Goal: Task Accomplishment & Management: Use online tool/utility

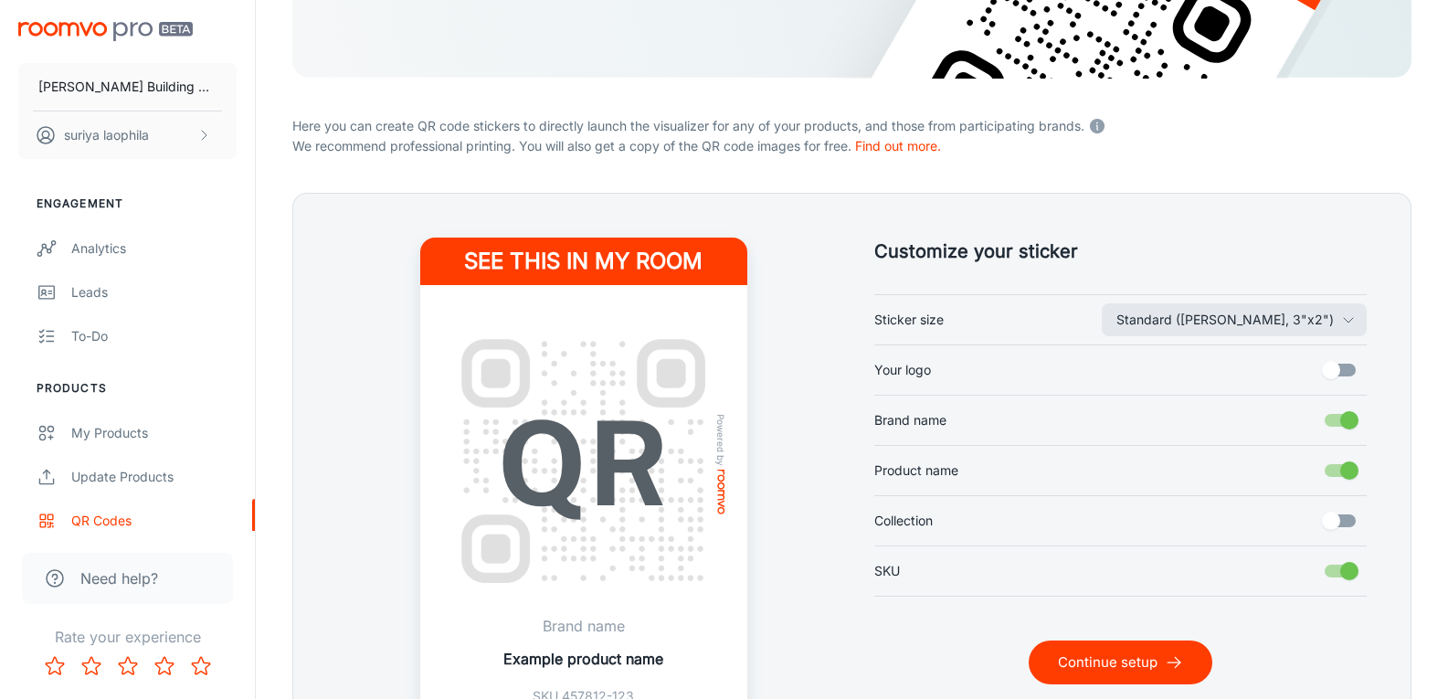
scroll to position [365, 0]
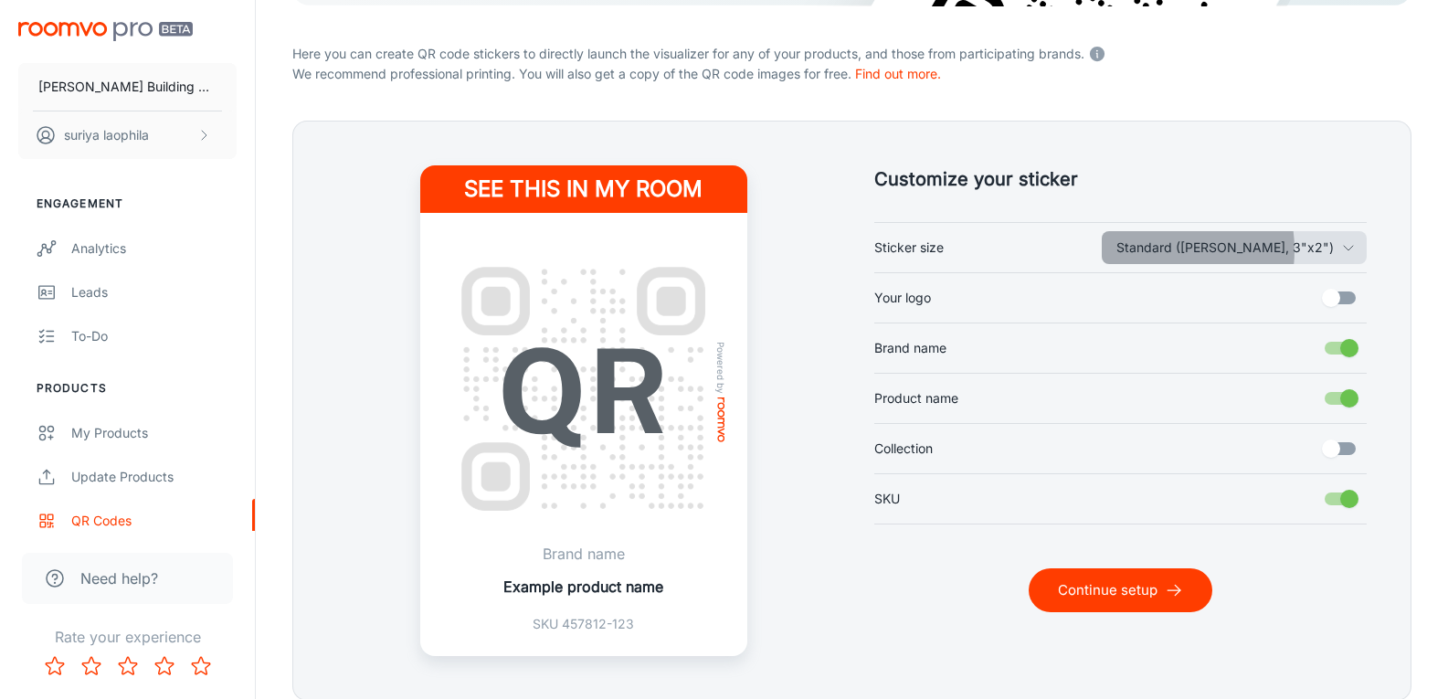
click at [1227, 249] on button "Standard ([PERSON_NAME], 3"x2")" at bounding box center [1234, 247] width 265 height 33
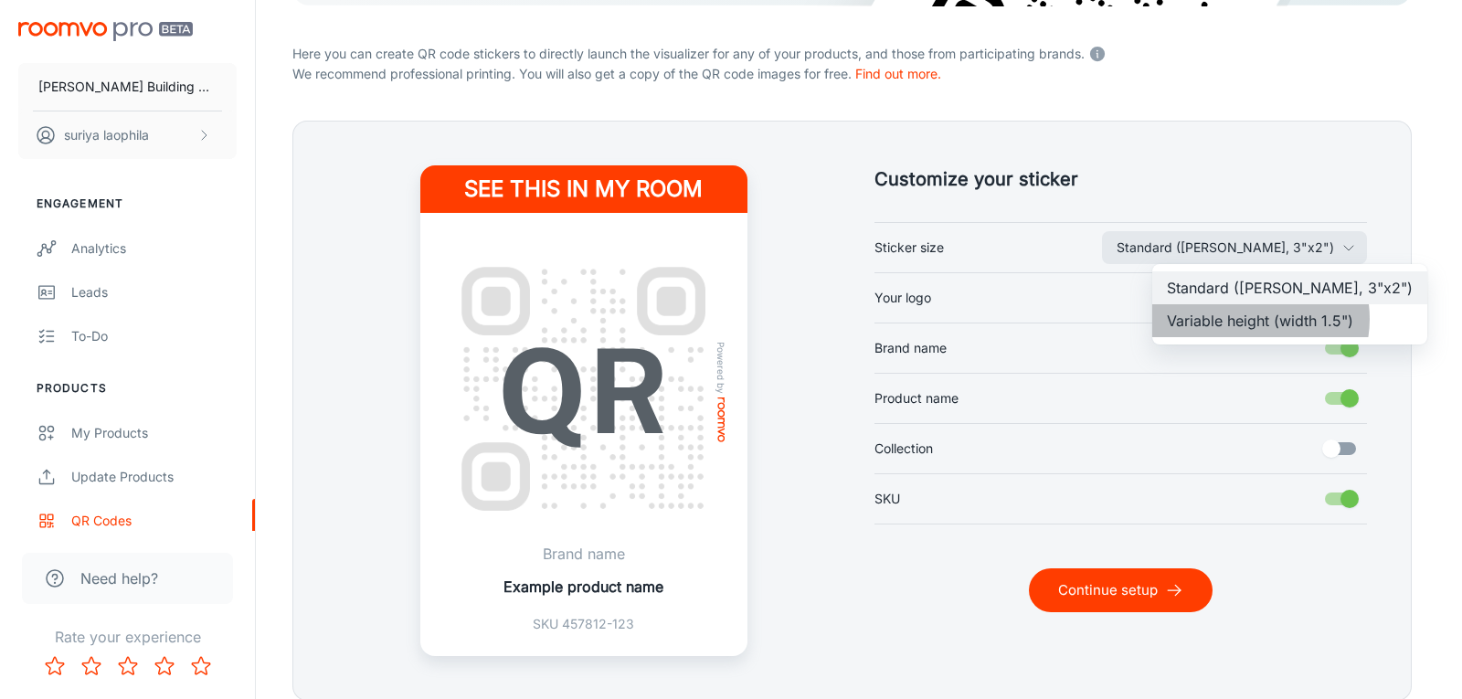
click at [1252, 319] on li "Variable height (width 1.5")" at bounding box center [1289, 320] width 275 height 33
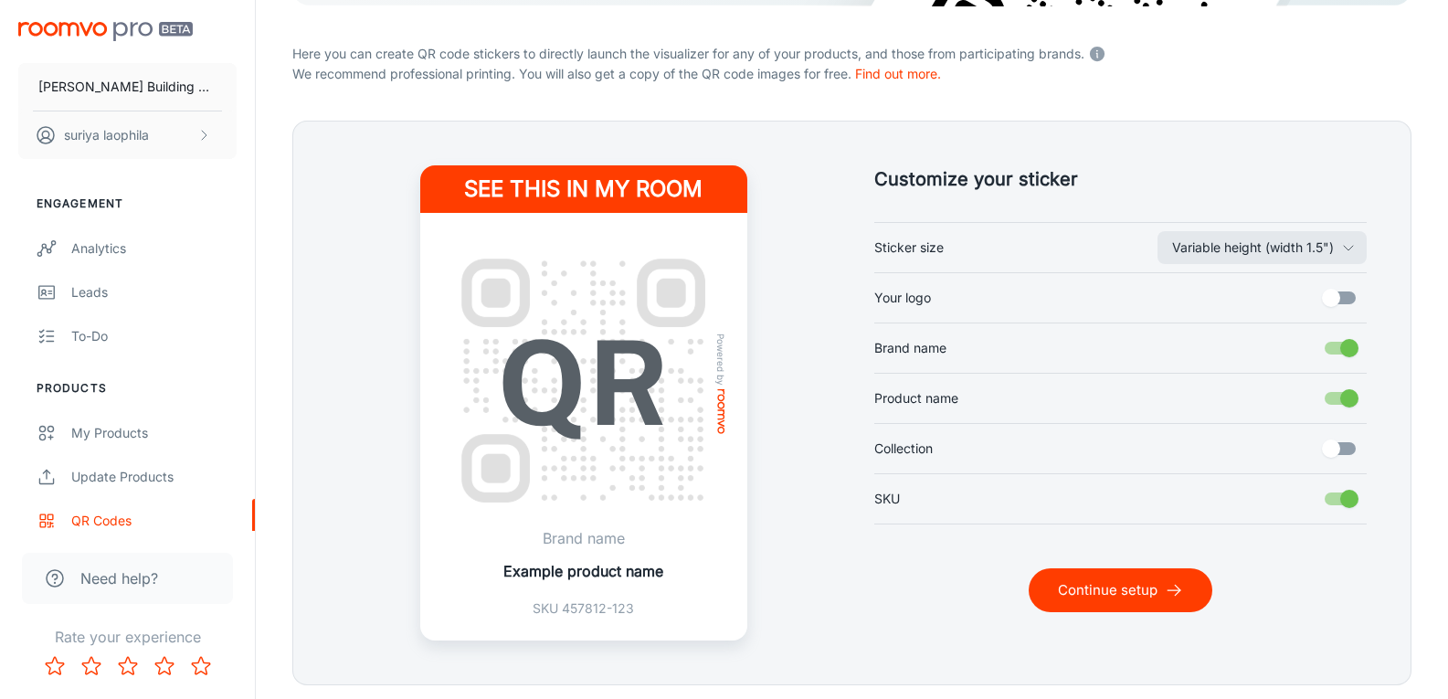
click at [1246, 238] on button "Variable height (width 1.5")" at bounding box center [1261, 247] width 209 height 33
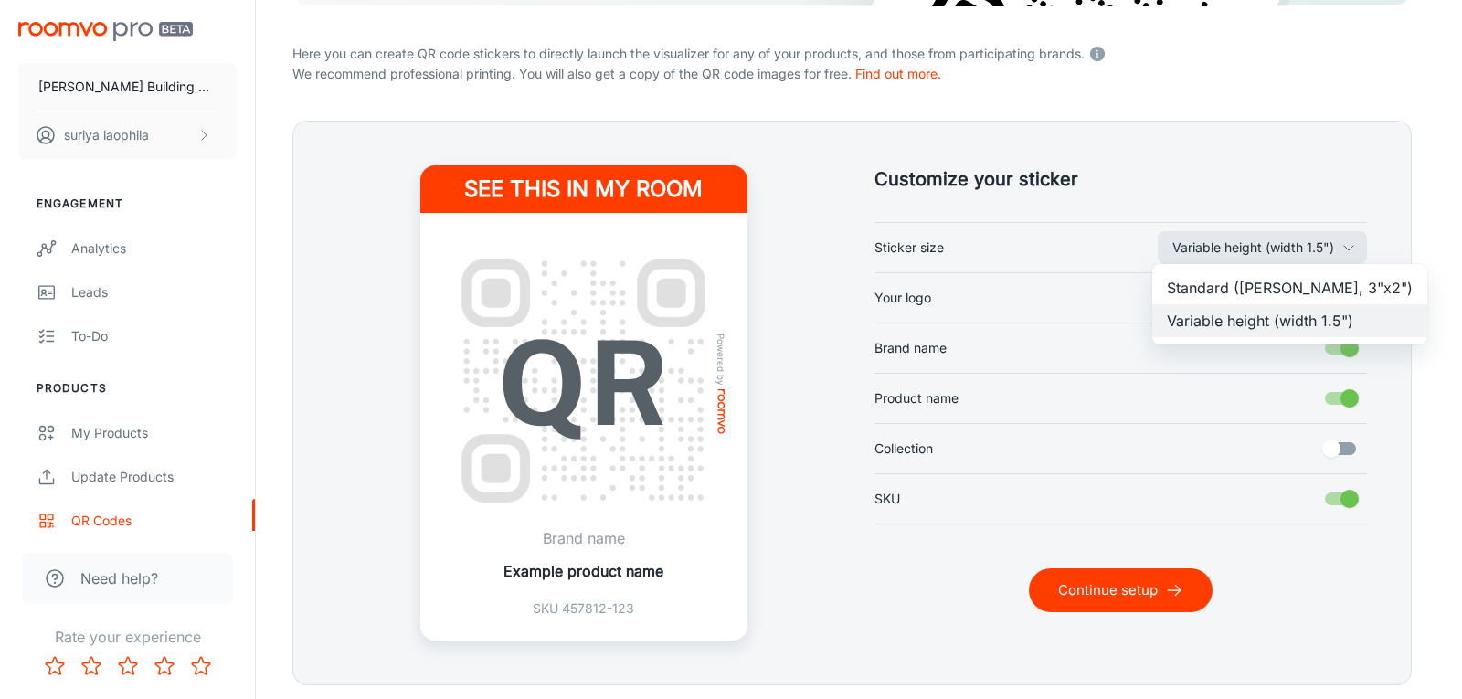
click at [1244, 288] on li "Standard ([PERSON_NAME], 3"x2")" at bounding box center [1289, 287] width 275 height 33
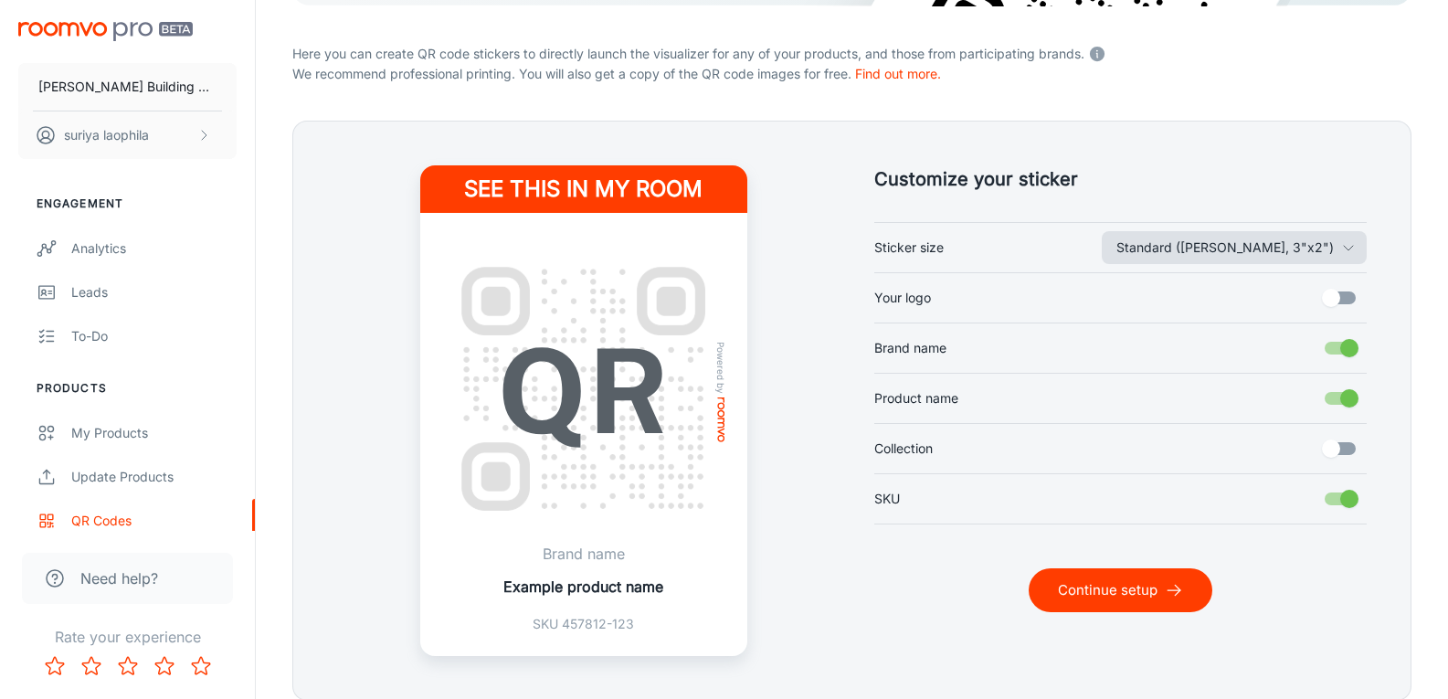
click at [1243, 245] on button "Standard ([PERSON_NAME], 3"x2")" at bounding box center [1234, 247] width 265 height 33
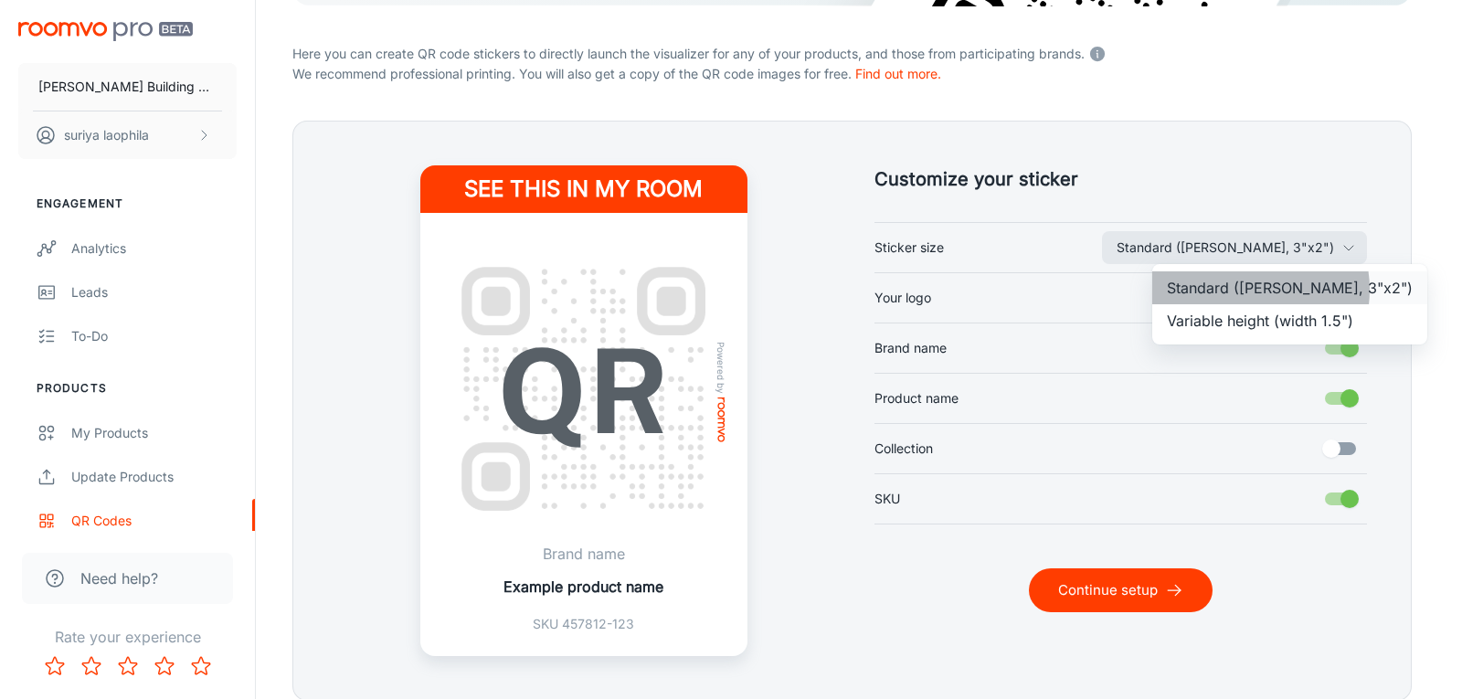
click at [1246, 290] on li "Standard ([PERSON_NAME], 3"x2")" at bounding box center [1289, 287] width 275 height 33
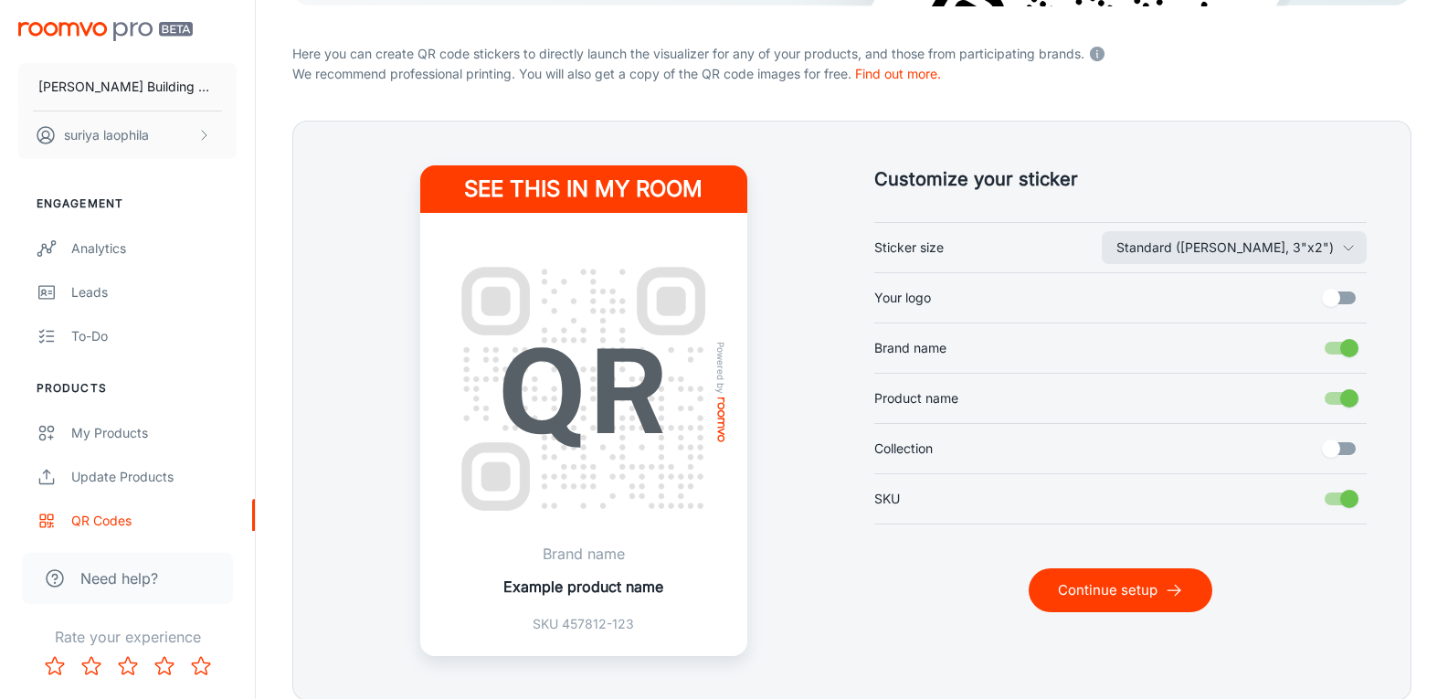
click at [1233, 228] on div "Standard ([PERSON_NAME], 3"x2") Sticker size Your logo Brand name Product name …" at bounding box center [1120, 373] width 493 height 302
click at [1240, 251] on button "Standard ([PERSON_NAME], 3"x2")" at bounding box center [1234, 247] width 265 height 33
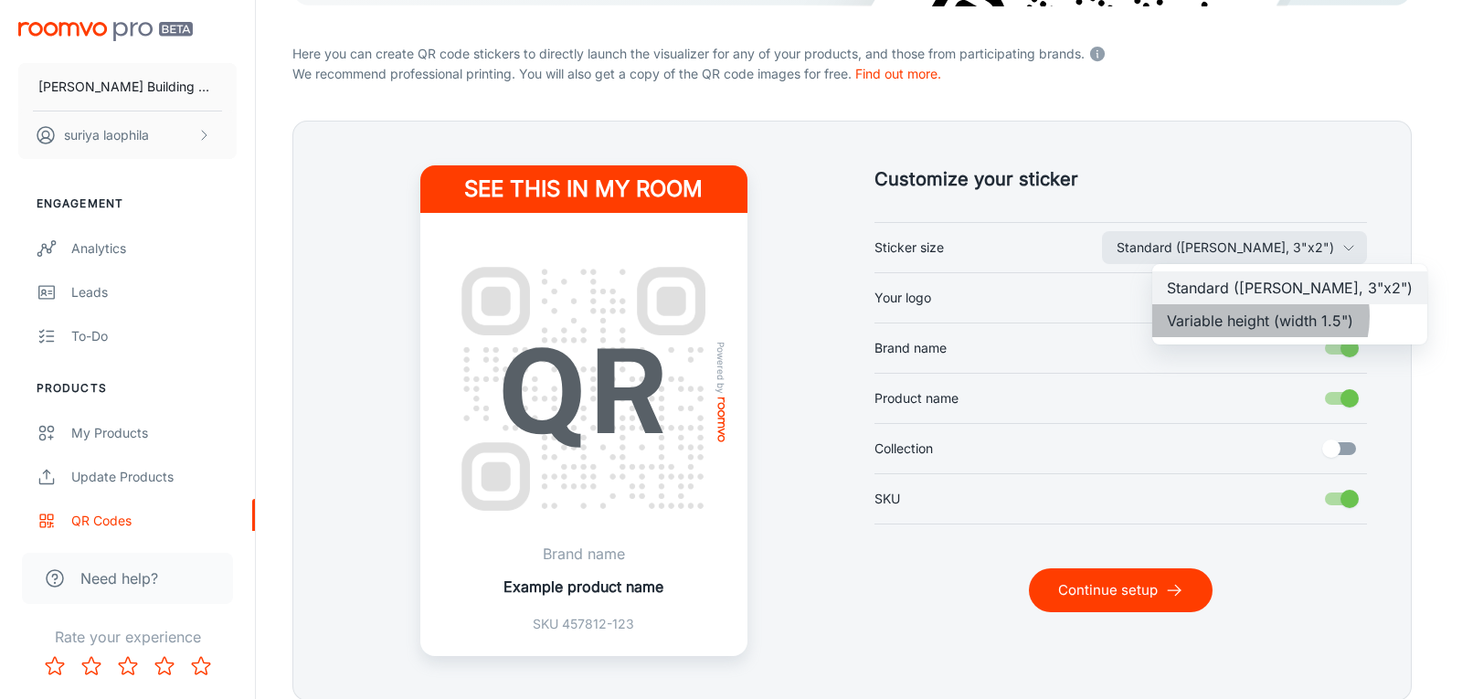
click at [1258, 316] on li "Variable height (width 1.5")" at bounding box center [1289, 320] width 275 height 33
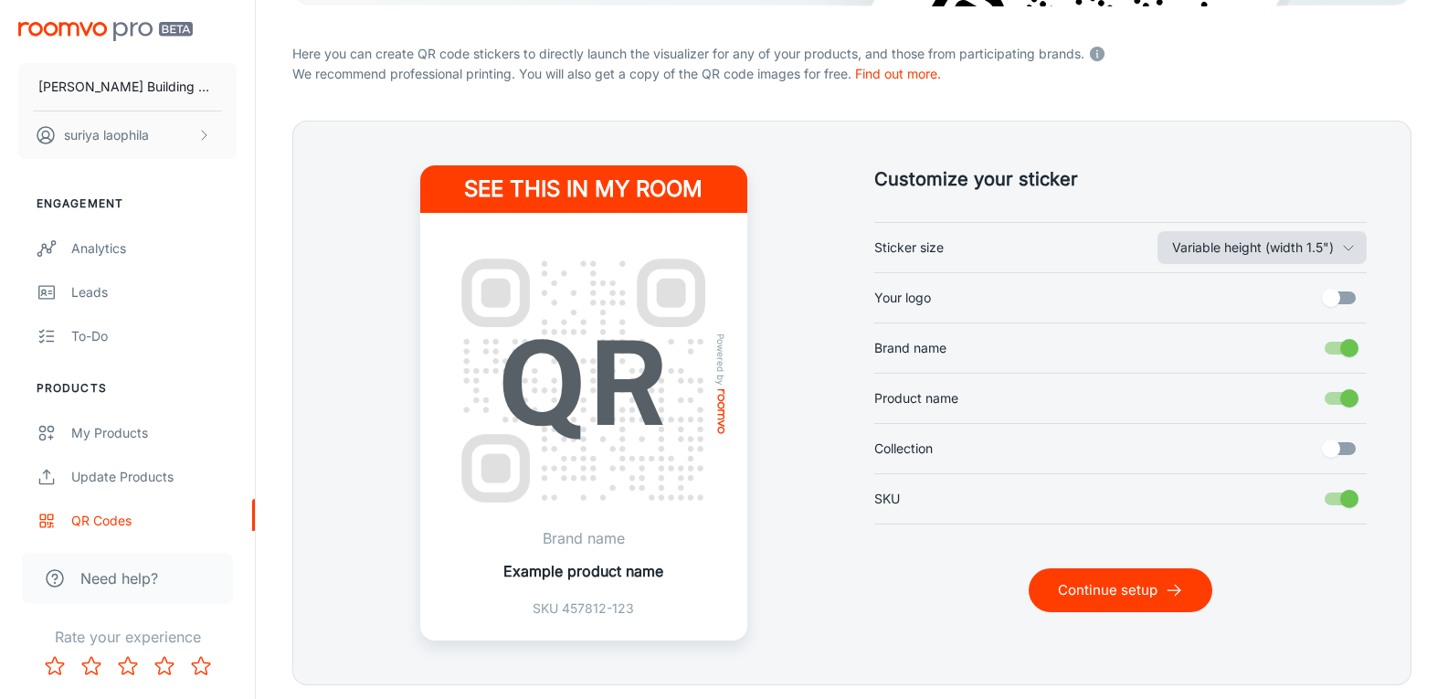
click at [1212, 249] on button "Variable height (width 1.5")" at bounding box center [1261, 247] width 209 height 33
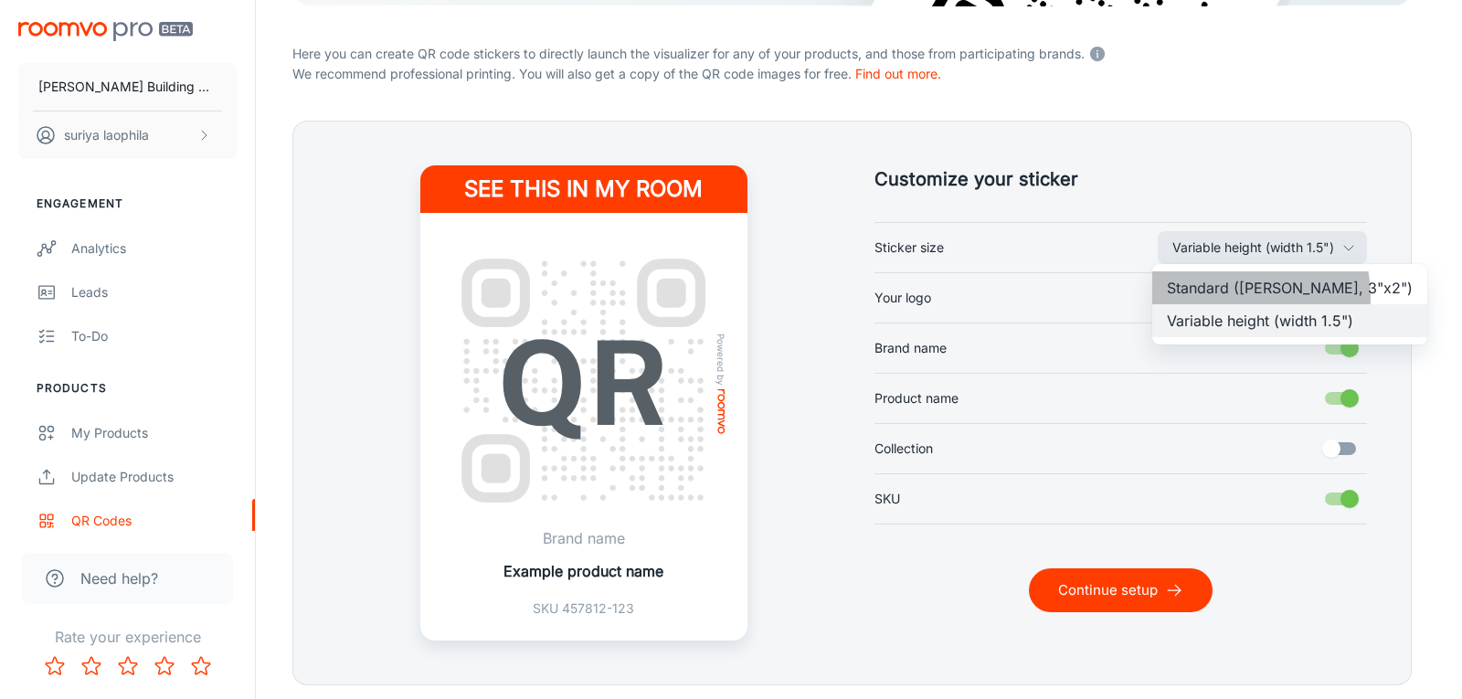
click at [1225, 297] on li "Standard ([PERSON_NAME], 3"x2")" at bounding box center [1289, 287] width 275 height 33
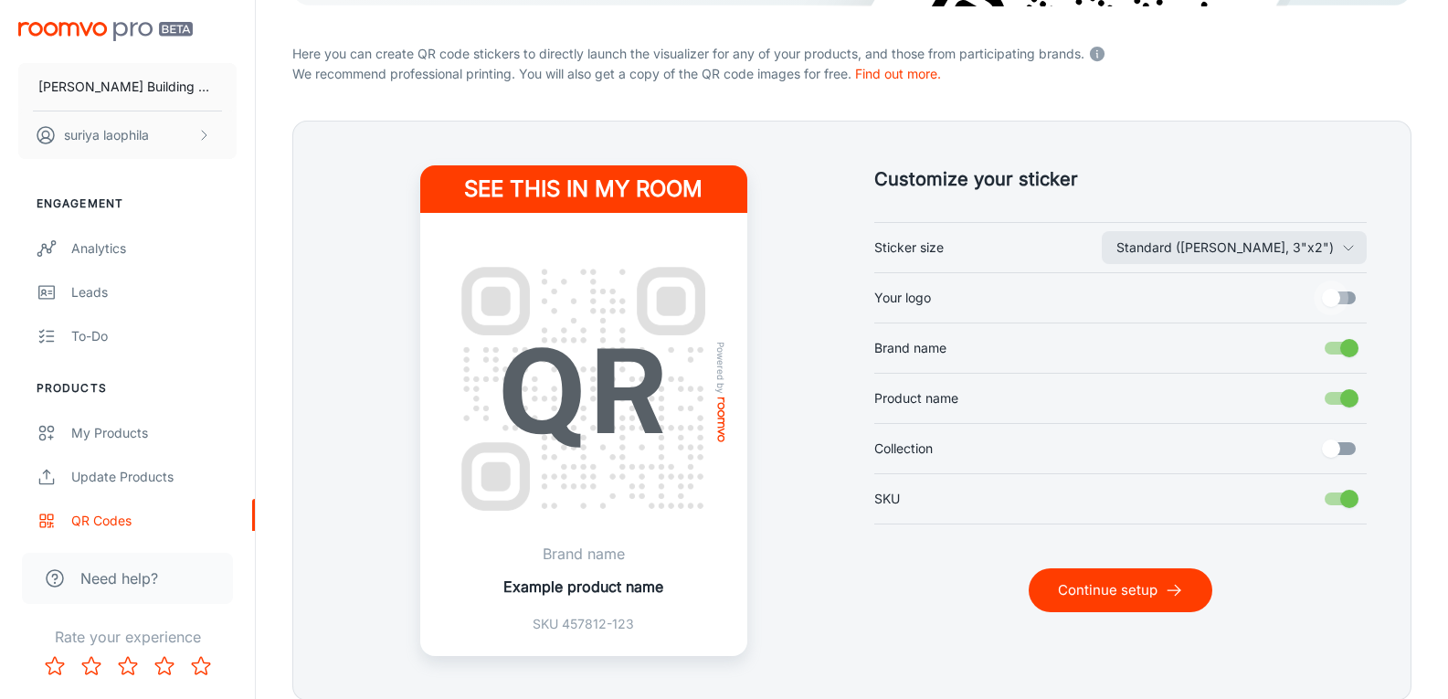
click at [1346, 300] on input "Your logo" at bounding box center [1331, 297] width 104 height 35
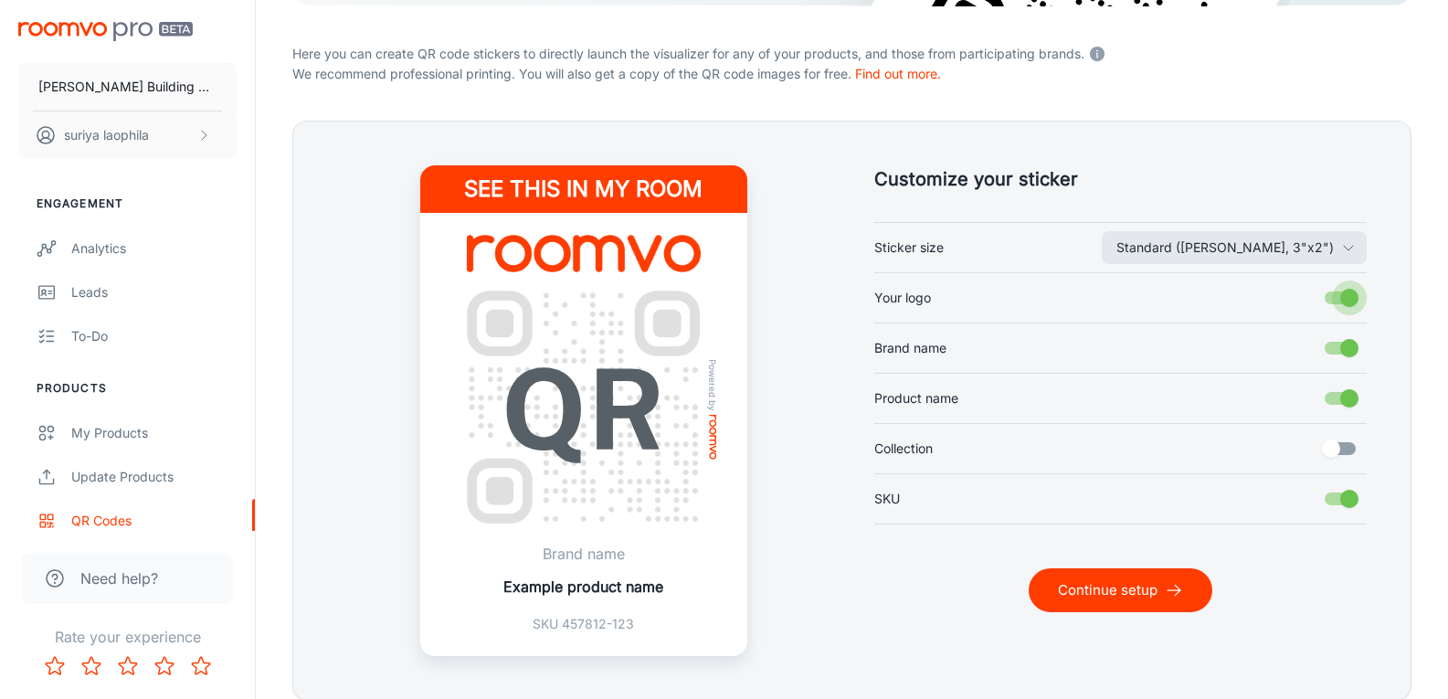
click at [1346, 300] on input "Your logo" at bounding box center [1349, 297] width 104 height 35
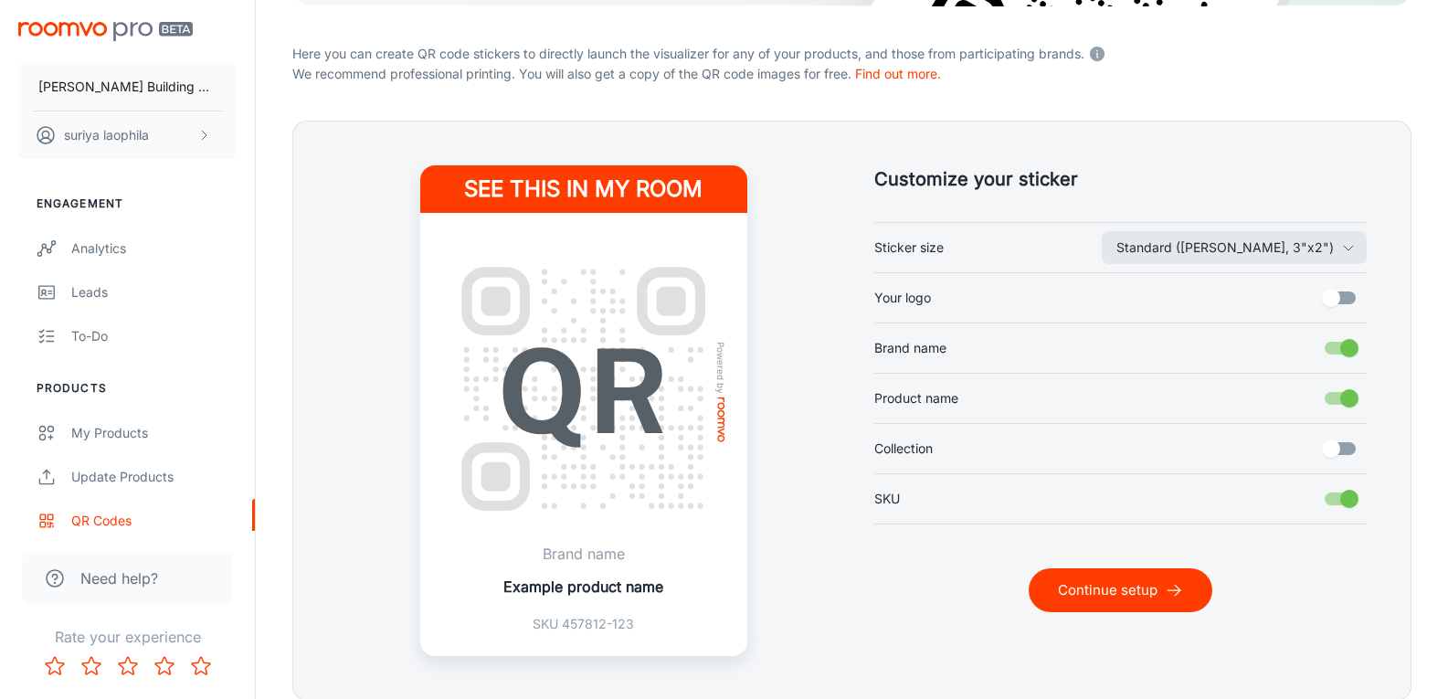
click at [1346, 300] on input "Your logo" at bounding box center [1331, 297] width 104 height 35
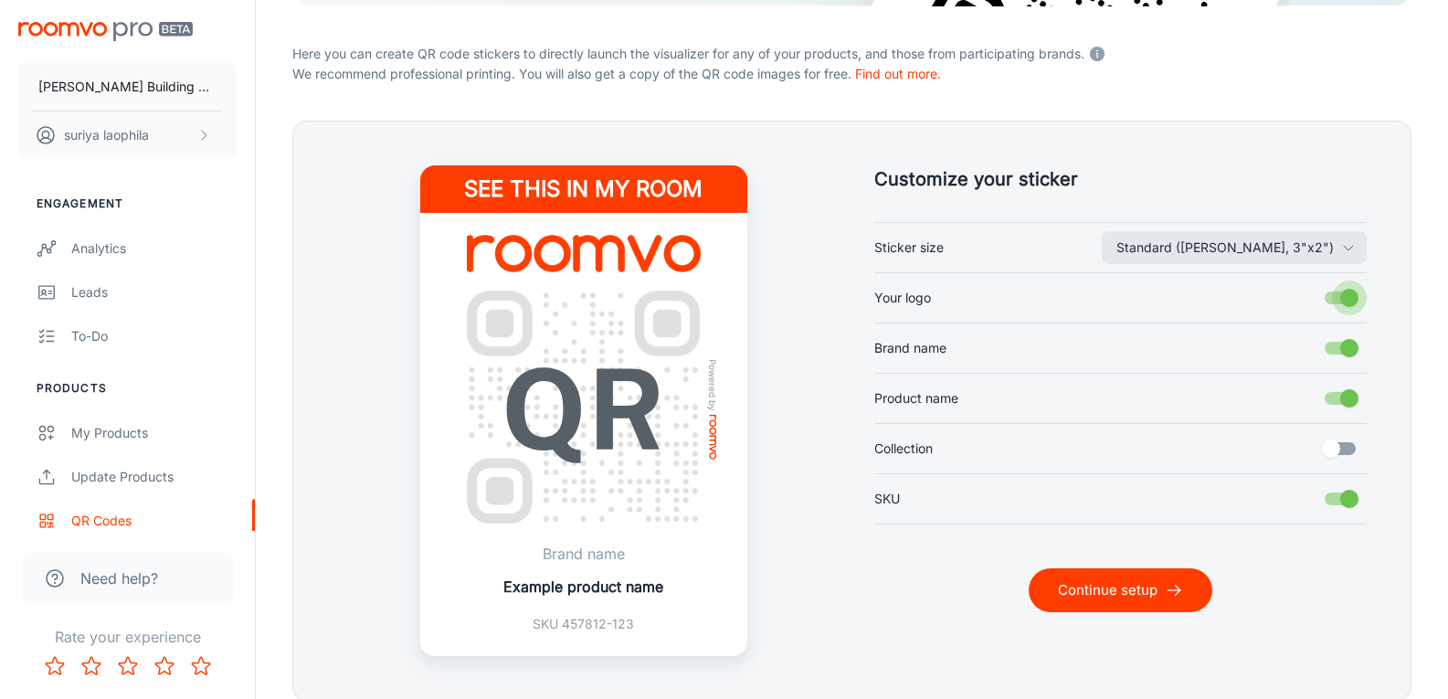
click at [1346, 300] on input "Your logo" at bounding box center [1349, 297] width 104 height 35
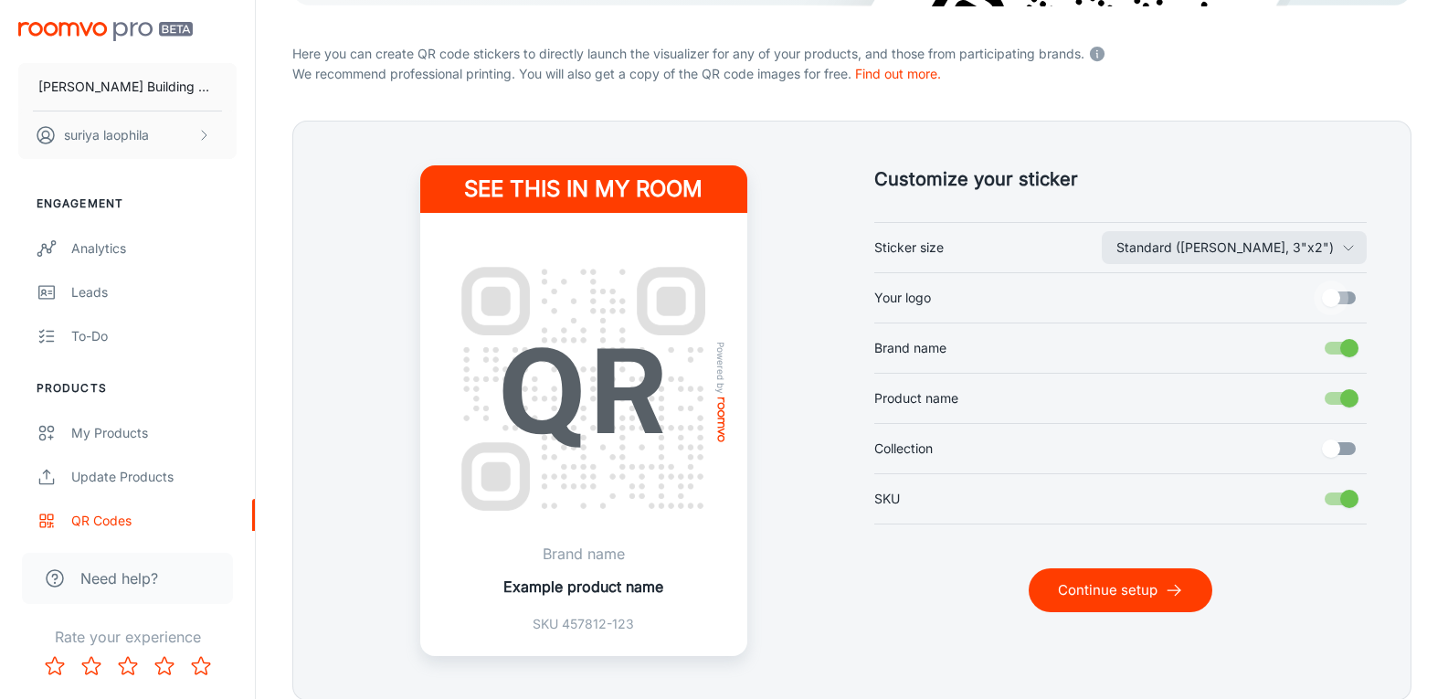
click at [1346, 300] on input "Your logo" at bounding box center [1331, 297] width 104 height 35
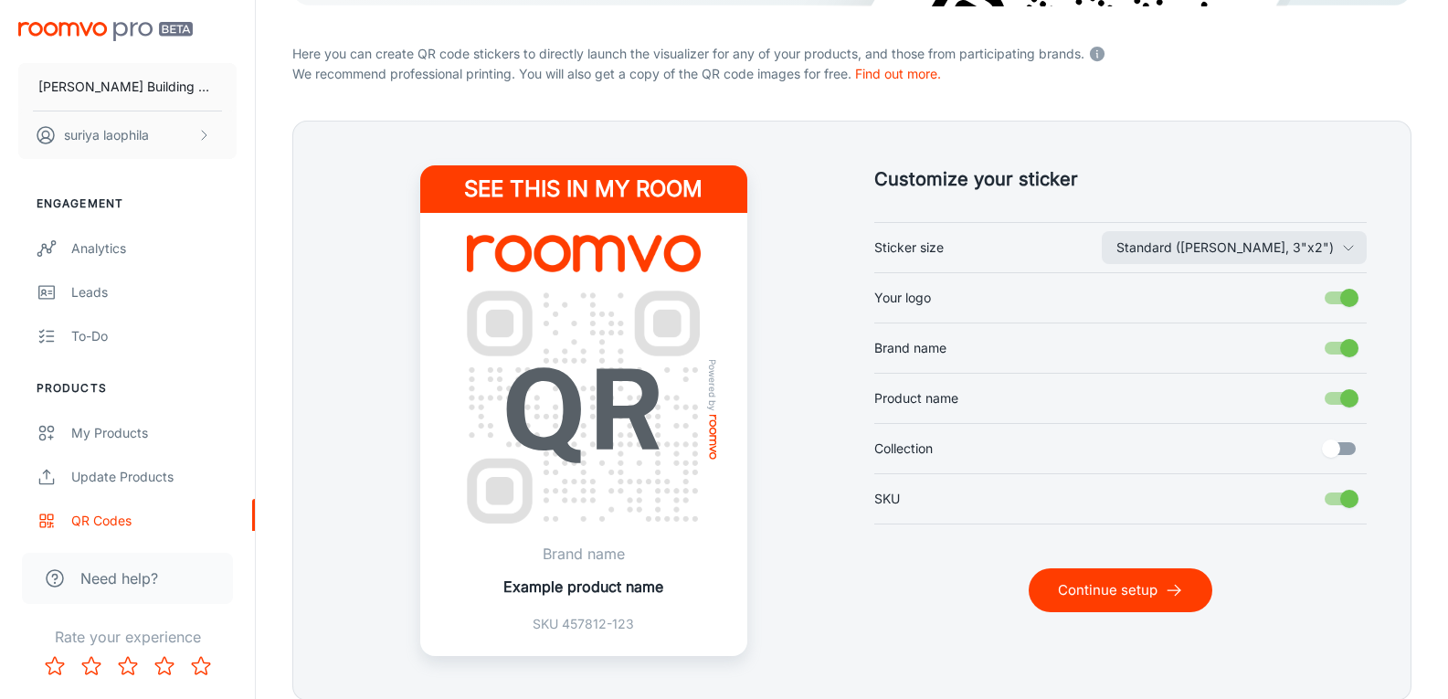
click at [519, 261] on img at bounding box center [584, 253] width 234 height 37
click at [1333, 297] on input "Your logo" at bounding box center [1349, 297] width 104 height 35
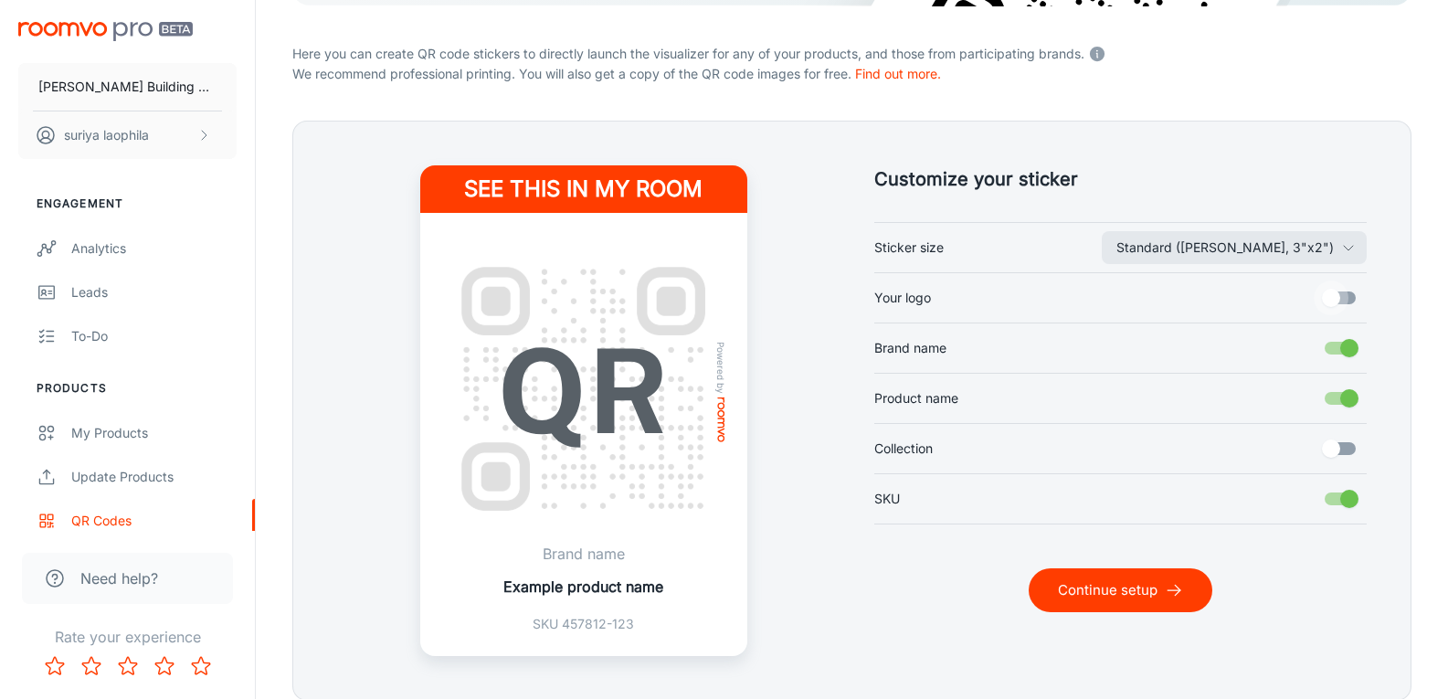
click at [1333, 297] on input "Your logo" at bounding box center [1331, 297] width 104 height 35
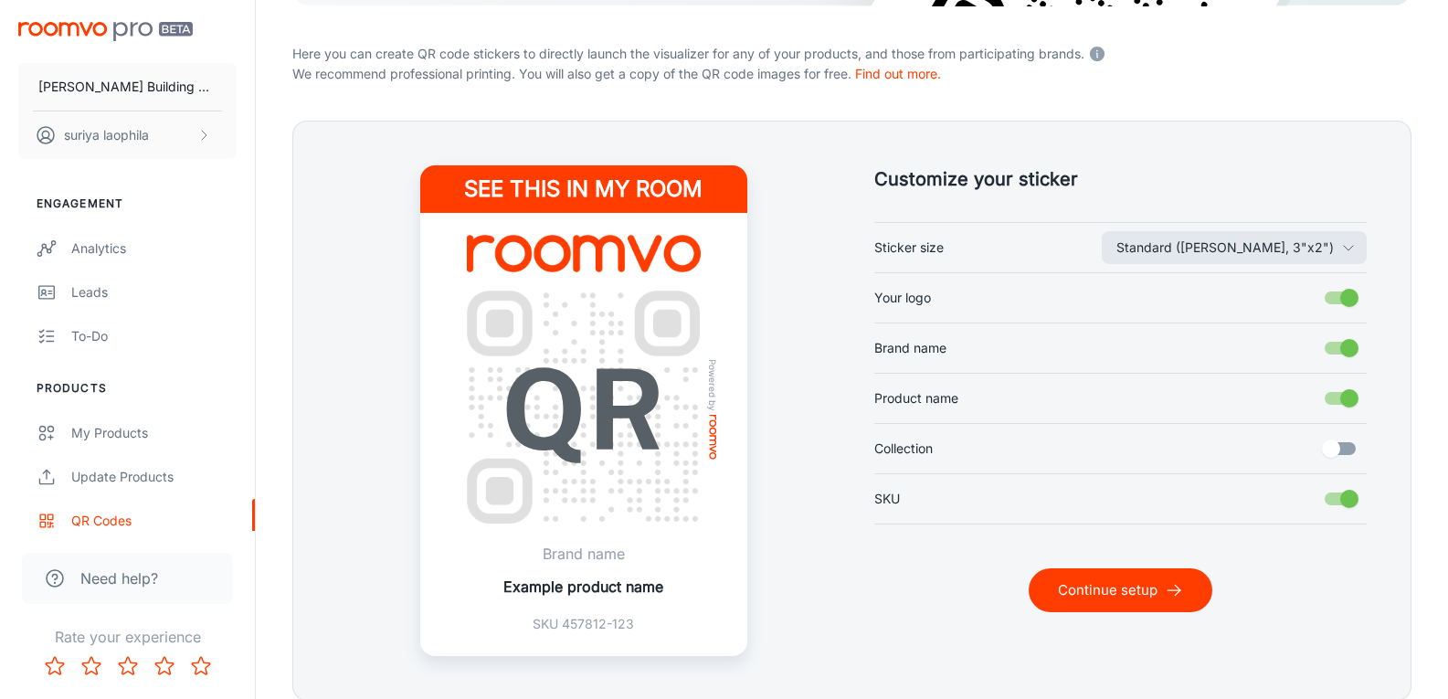
click at [1333, 297] on input "Your logo" at bounding box center [1349, 297] width 104 height 35
checkbox input "false"
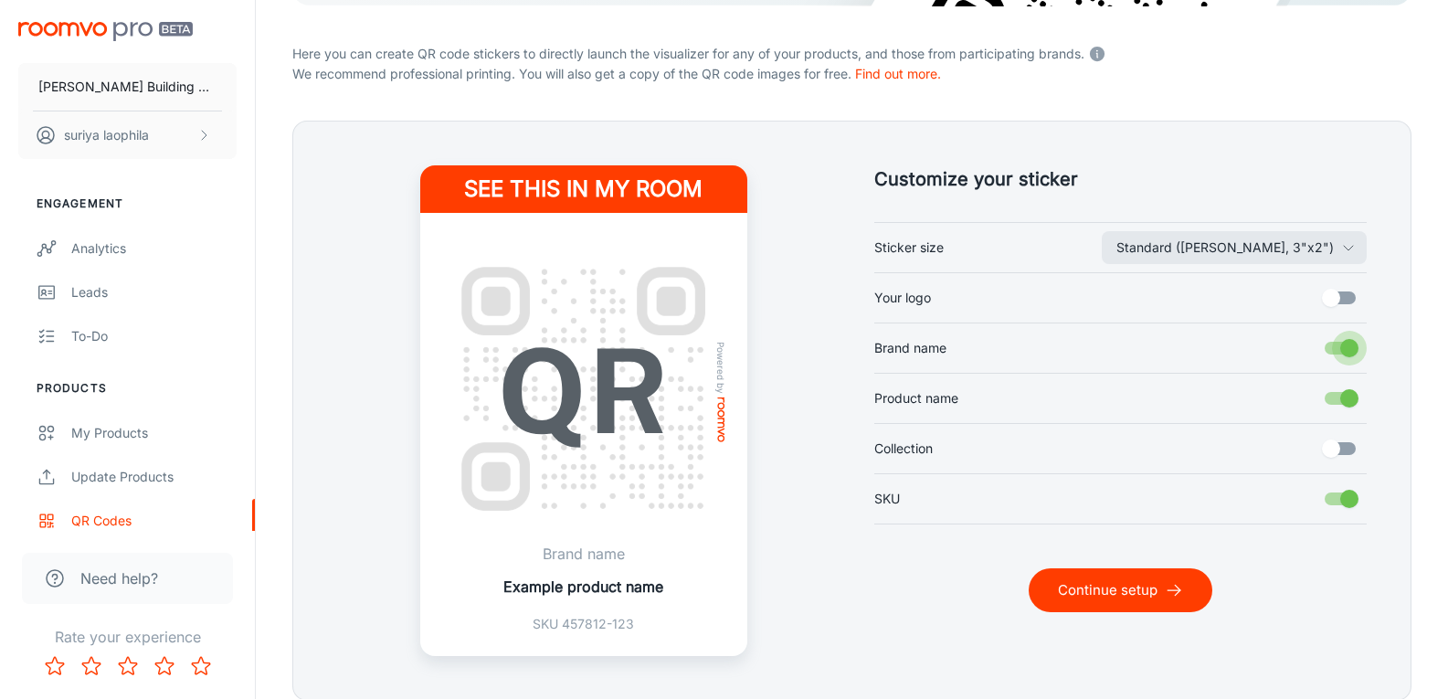
click at [1349, 351] on input "Brand name" at bounding box center [1349, 348] width 104 height 35
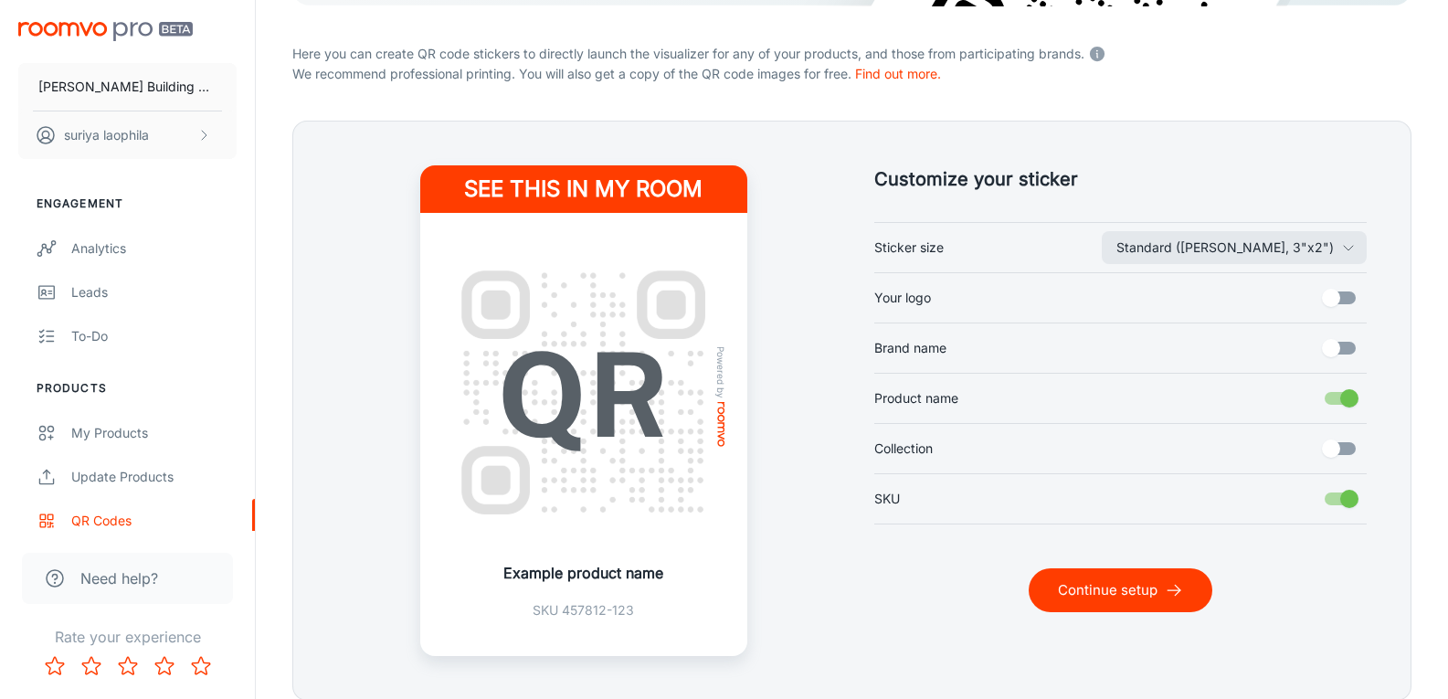
click at [1347, 357] on input "Brand name" at bounding box center [1331, 348] width 104 height 35
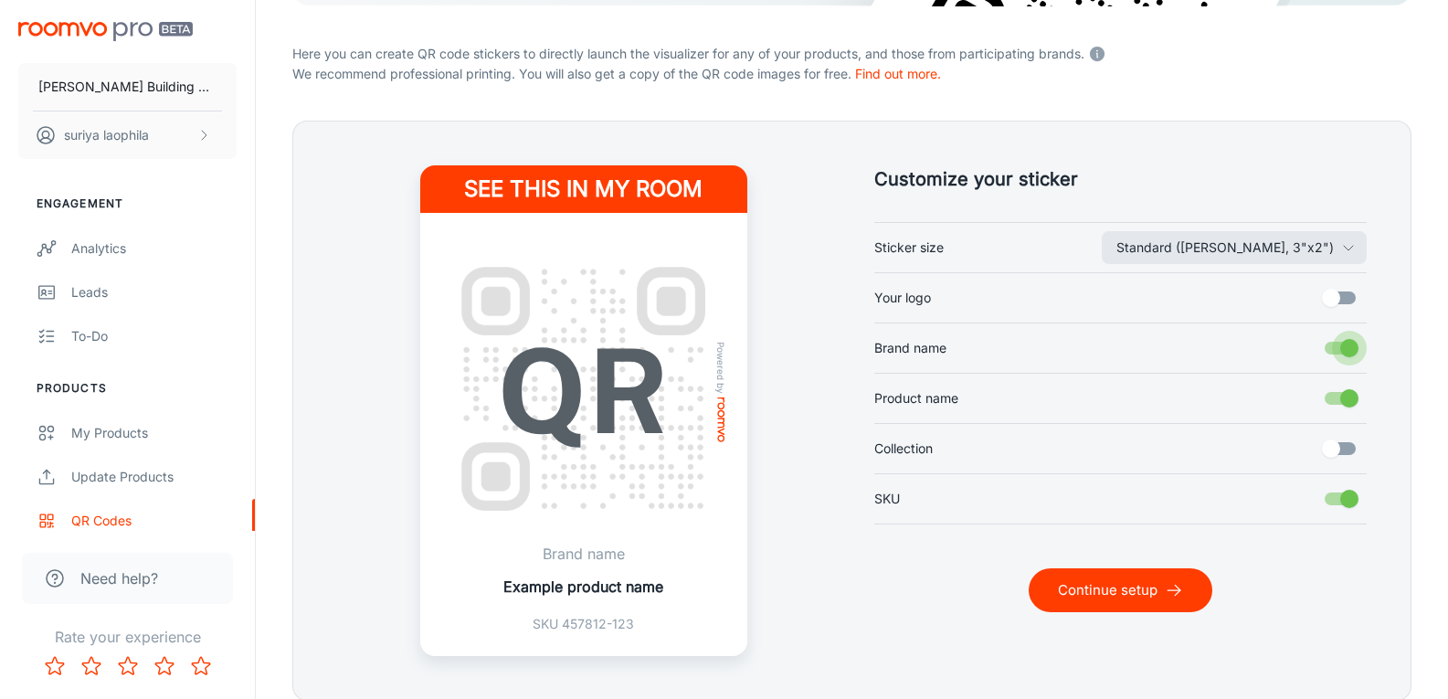
click at [1347, 357] on input "Brand name" at bounding box center [1349, 348] width 104 height 35
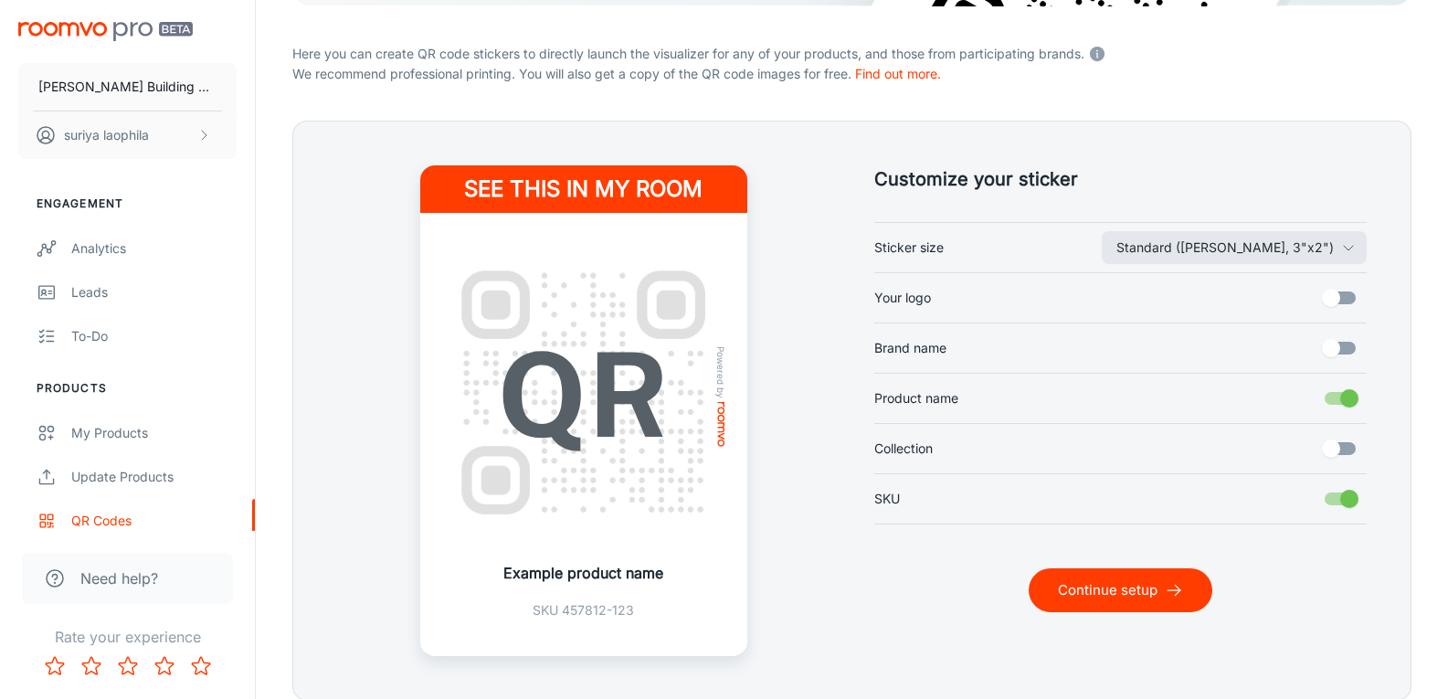
click at [1347, 357] on input "Brand name" at bounding box center [1331, 348] width 104 height 35
checkbox input "true"
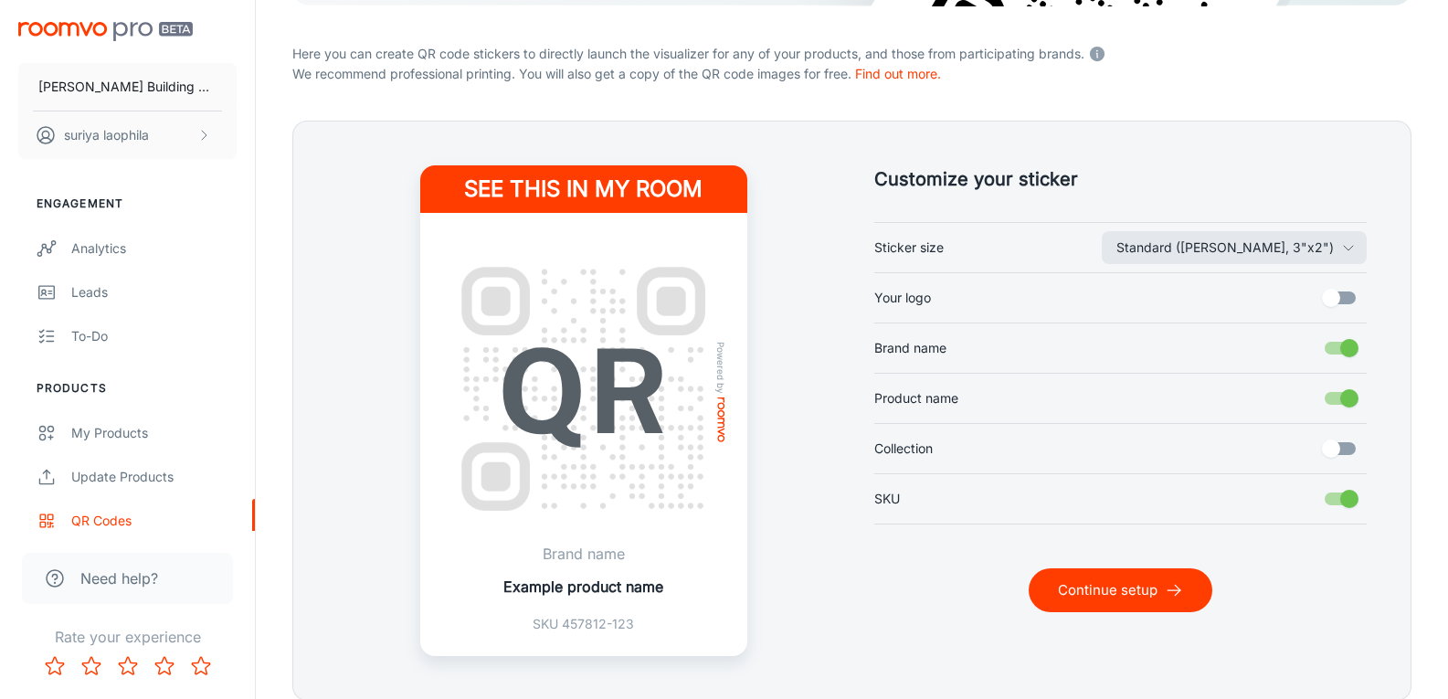
click at [1347, 406] on input "Product name" at bounding box center [1349, 398] width 104 height 35
click at [1347, 406] on input "Product name" at bounding box center [1331, 398] width 104 height 35
click at [1347, 406] on input "Product name" at bounding box center [1349, 398] width 104 height 35
click at [1347, 406] on input "Product name" at bounding box center [1331, 398] width 104 height 35
click at [1347, 406] on input "Product name" at bounding box center [1349, 398] width 104 height 35
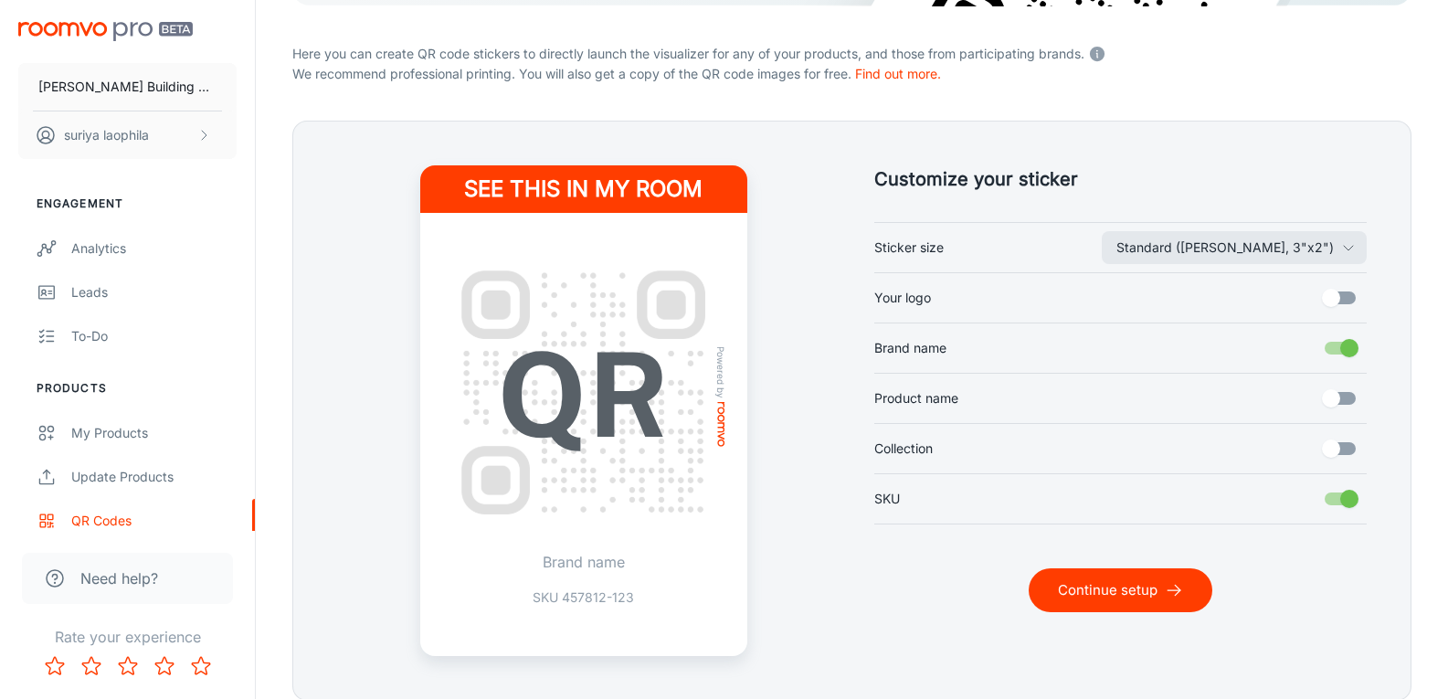
click at [1347, 406] on input "Product name" at bounding box center [1331, 398] width 104 height 35
checkbox input "true"
click at [1347, 444] on input "Collection" at bounding box center [1331, 448] width 104 height 35
checkbox input "true"
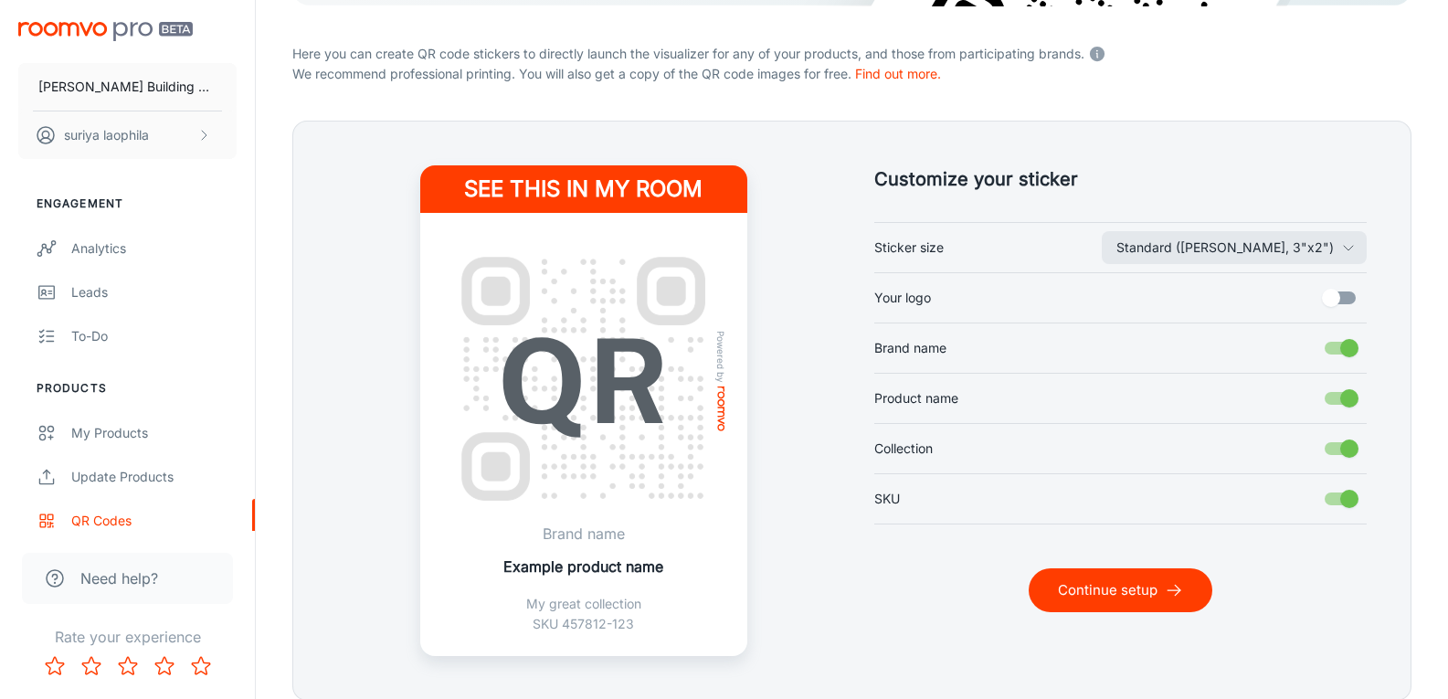
click at [1346, 278] on div "Standard ([PERSON_NAME], 3"x2") Sticker size Your logo Brand name Product name …" at bounding box center [1120, 373] width 493 height 302
click at [1343, 295] on input "Your logo" at bounding box center [1331, 297] width 104 height 35
checkbox input "true"
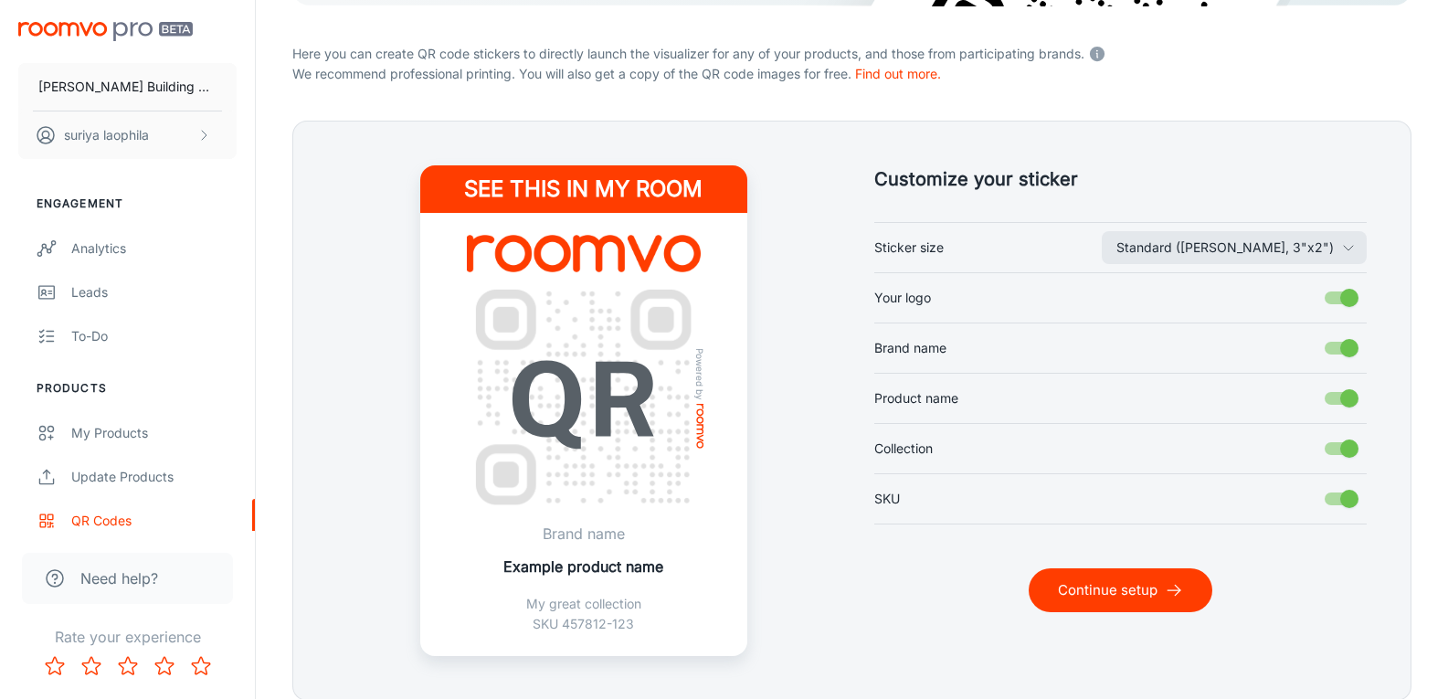
click at [1089, 603] on button "Continue setup" at bounding box center [1121, 590] width 184 height 44
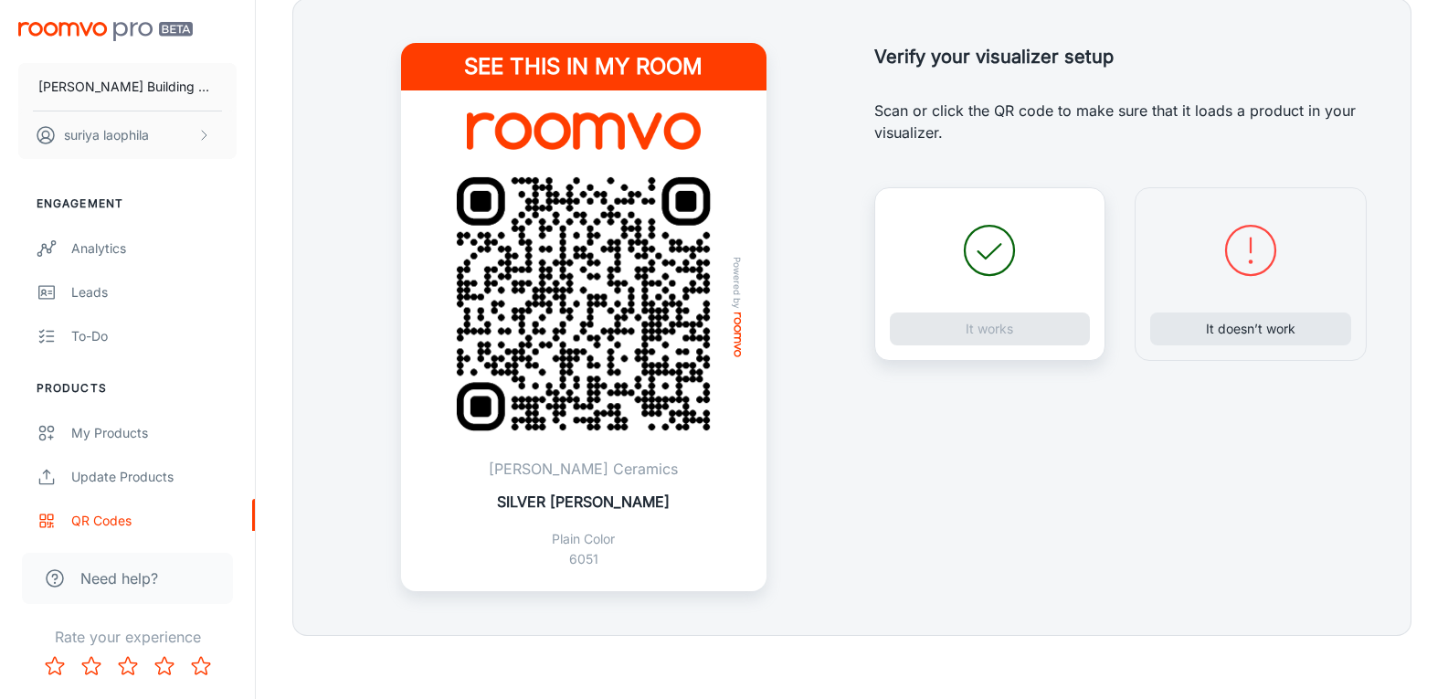
scroll to position [498, 0]
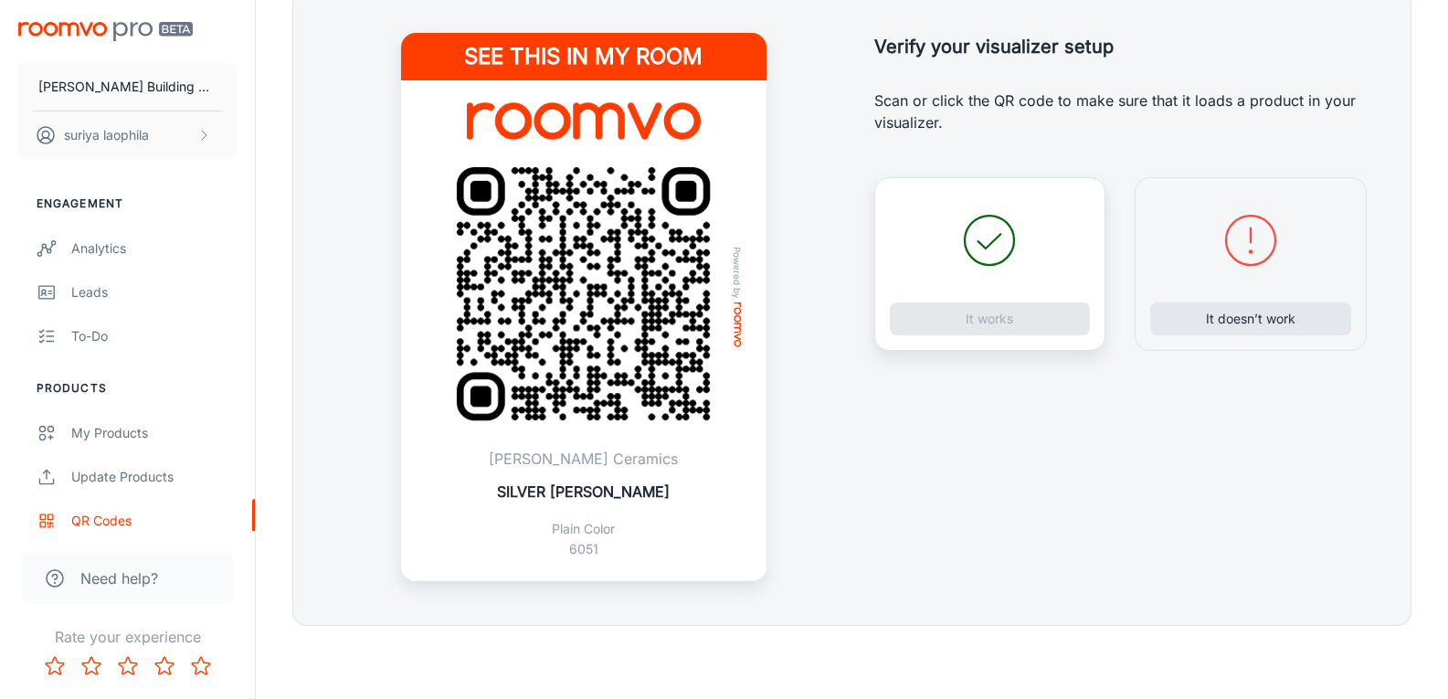
click at [592, 490] on p "SILVER [PERSON_NAME]" at bounding box center [583, 492] width 173 height 22
click at [946, 43] on h5 "Verify your visualizer setup" at bounding box center [1120, 46] width 493 height 27
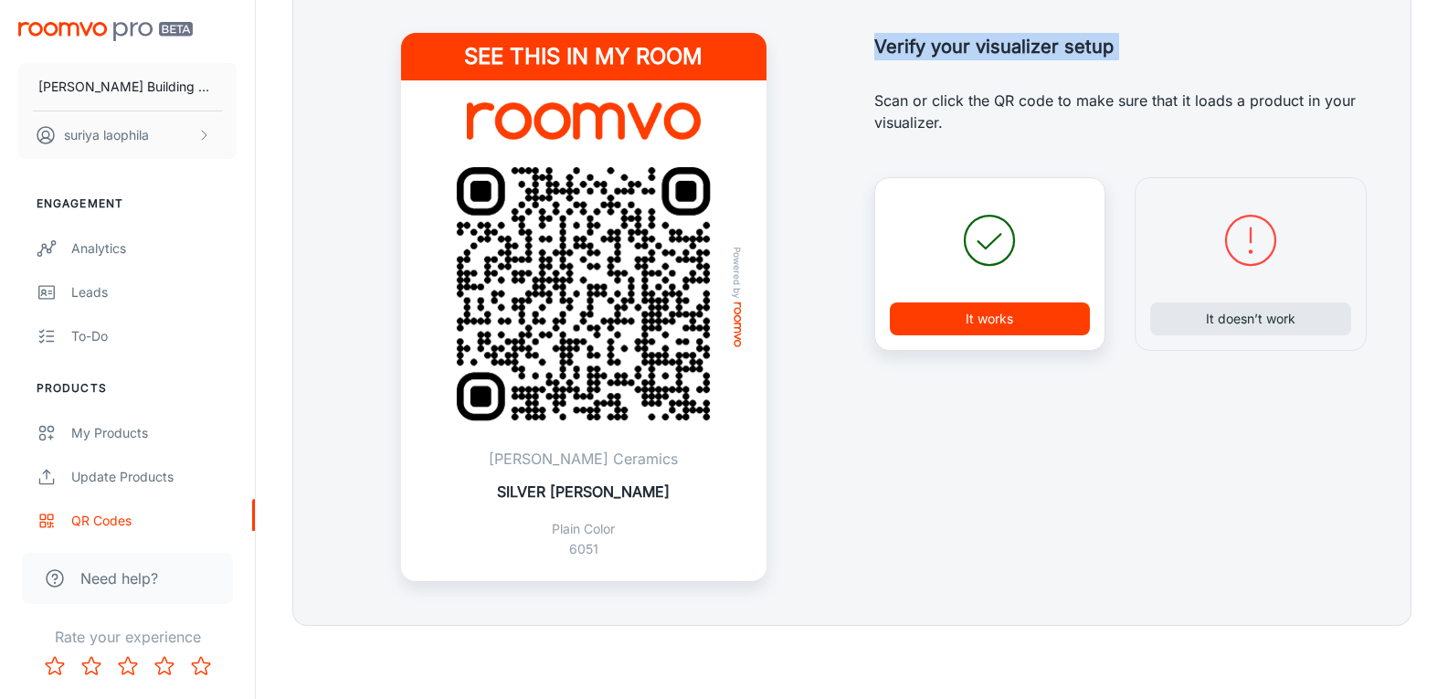
click at [946, 43] on h5 "Verify your visualizer setup" at bounding box center [1120, 46] width 493 height 27
click at [934, 10] on div at bounding box center [934, 10] width 0 height 0
click at [1242, 90] on p "Scan or click the QR code to make sure that it loads a product in your visualiz…" at bounding box center [1120, 112] width 493 height 44
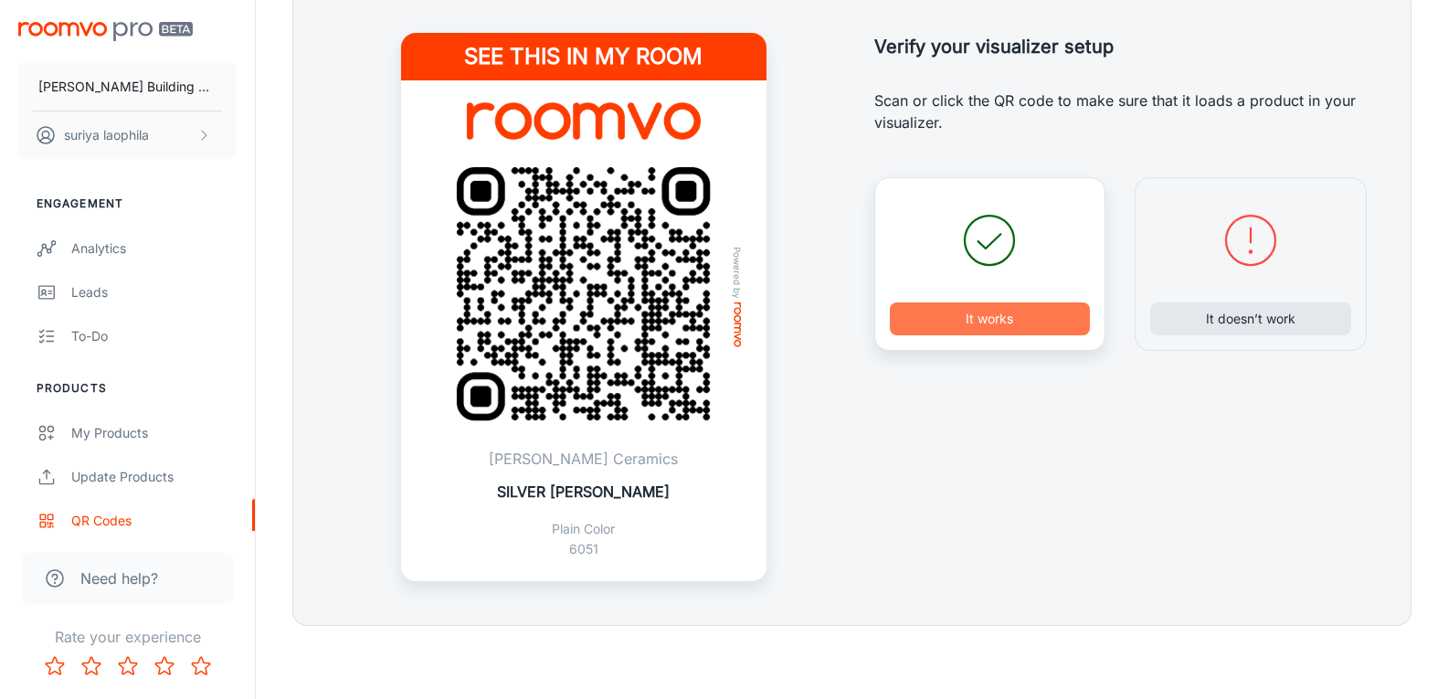
click at [1049, 333] on button "It works" at bounding box center [990, 318] width 201 height 33
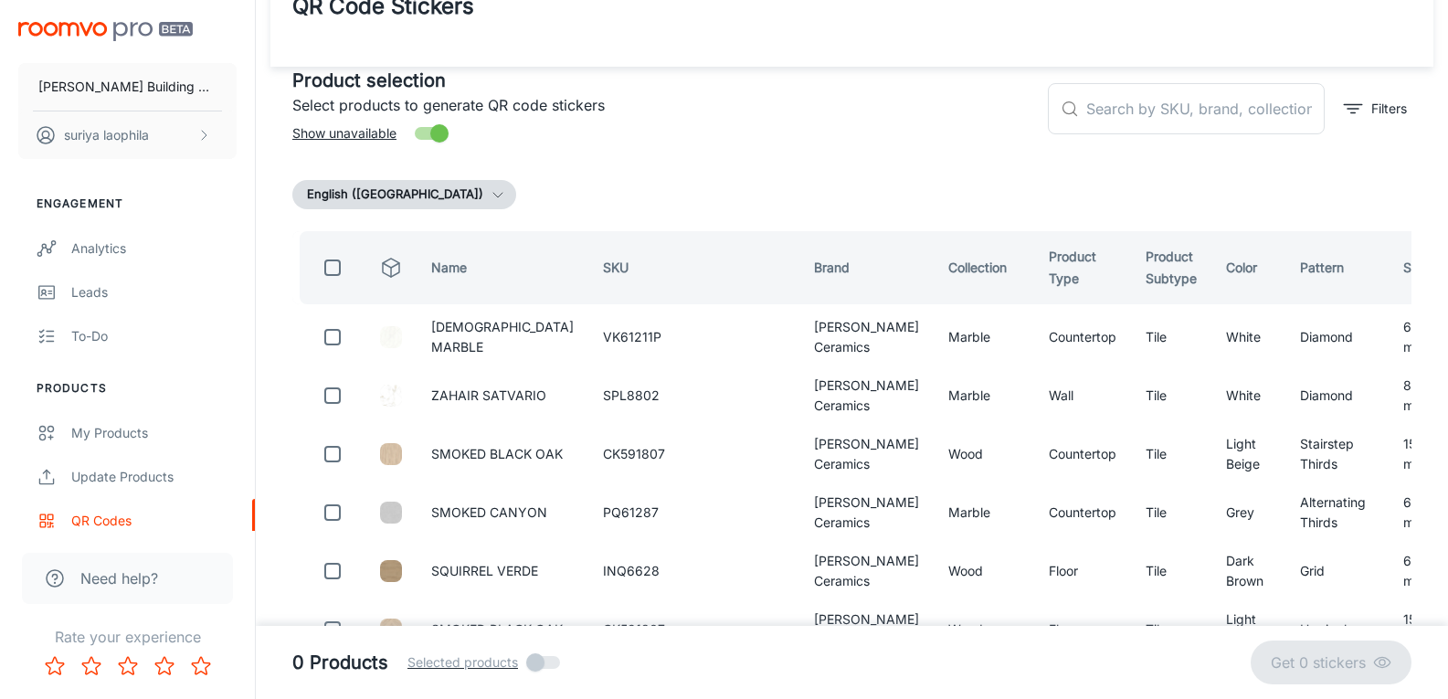
scroll to position [0, 0]
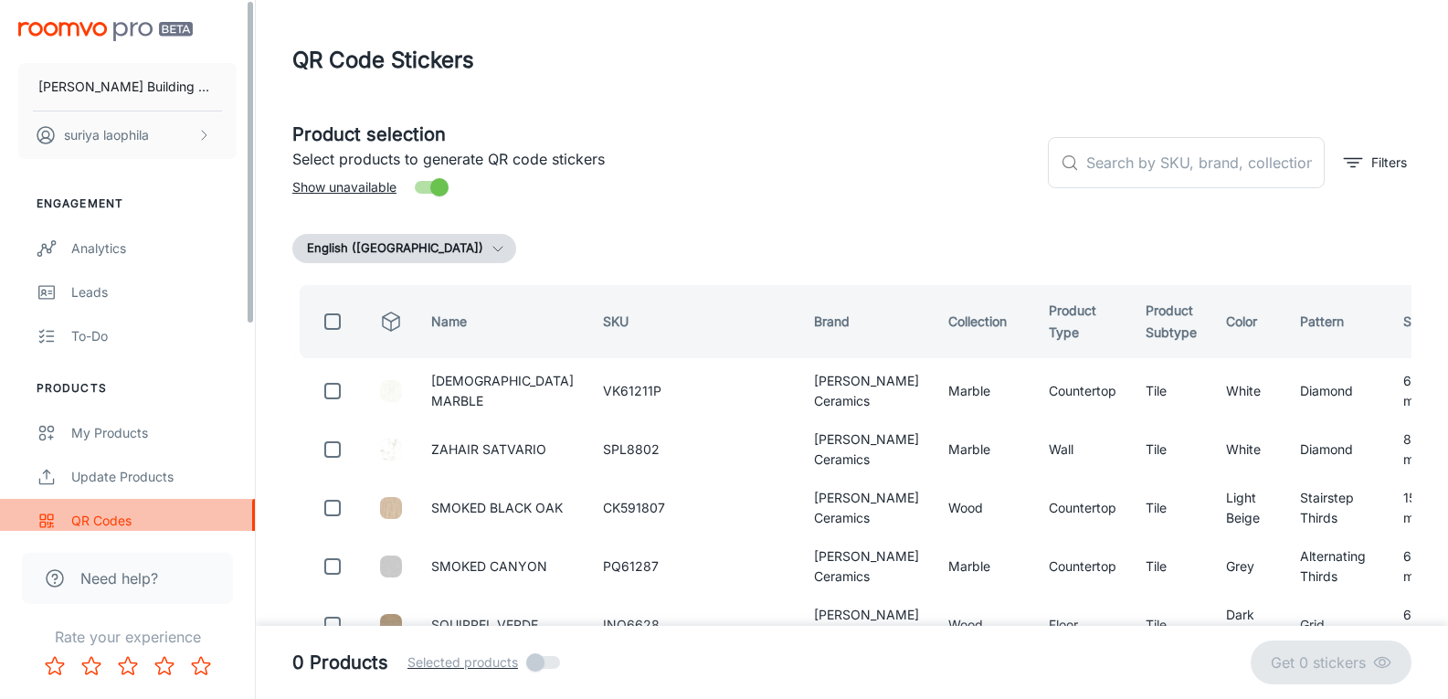
click at [99, 520] on div "QR Codes" at bounding box center [153, 521] width 165 height 20
click at [73, 513] on div "QR Codes" at bounding box center [153, 521] width 165 height 20
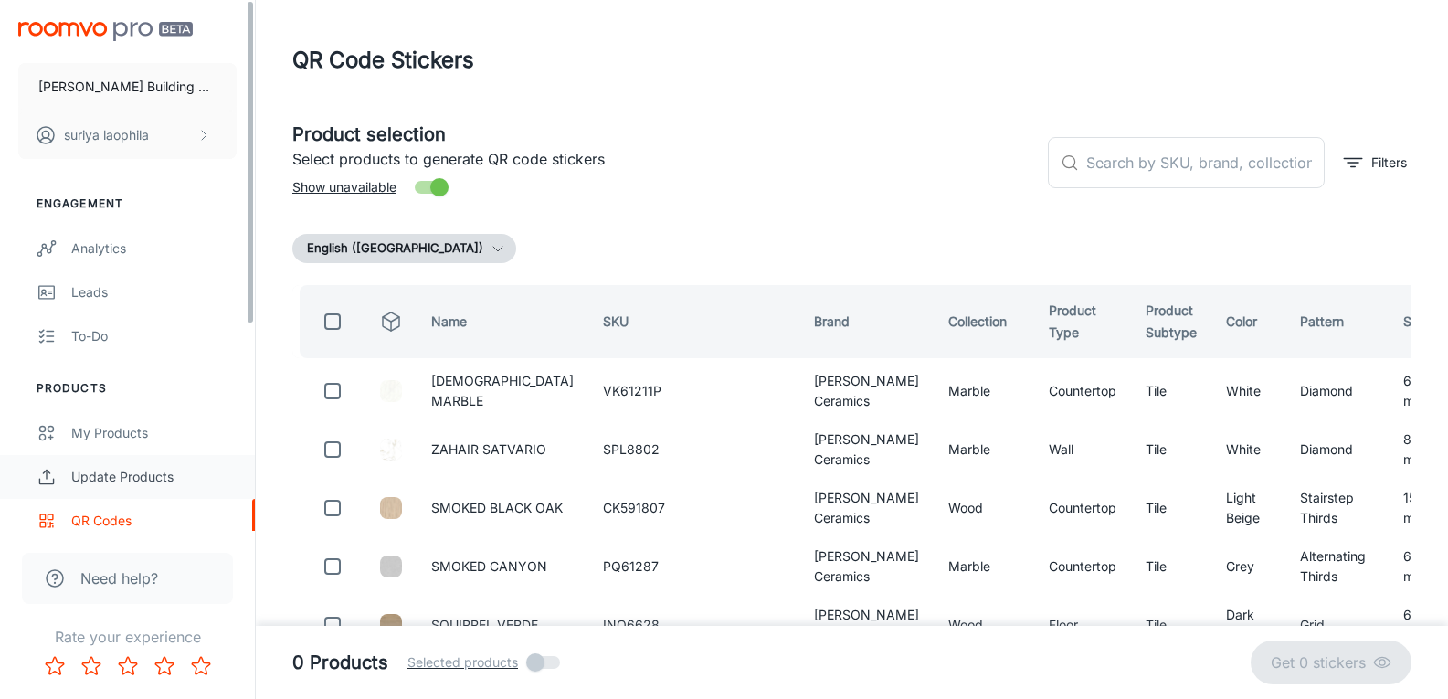
click at [133, 468] on div "Update Products" at bounding box center [153, 477] width 165 height 20
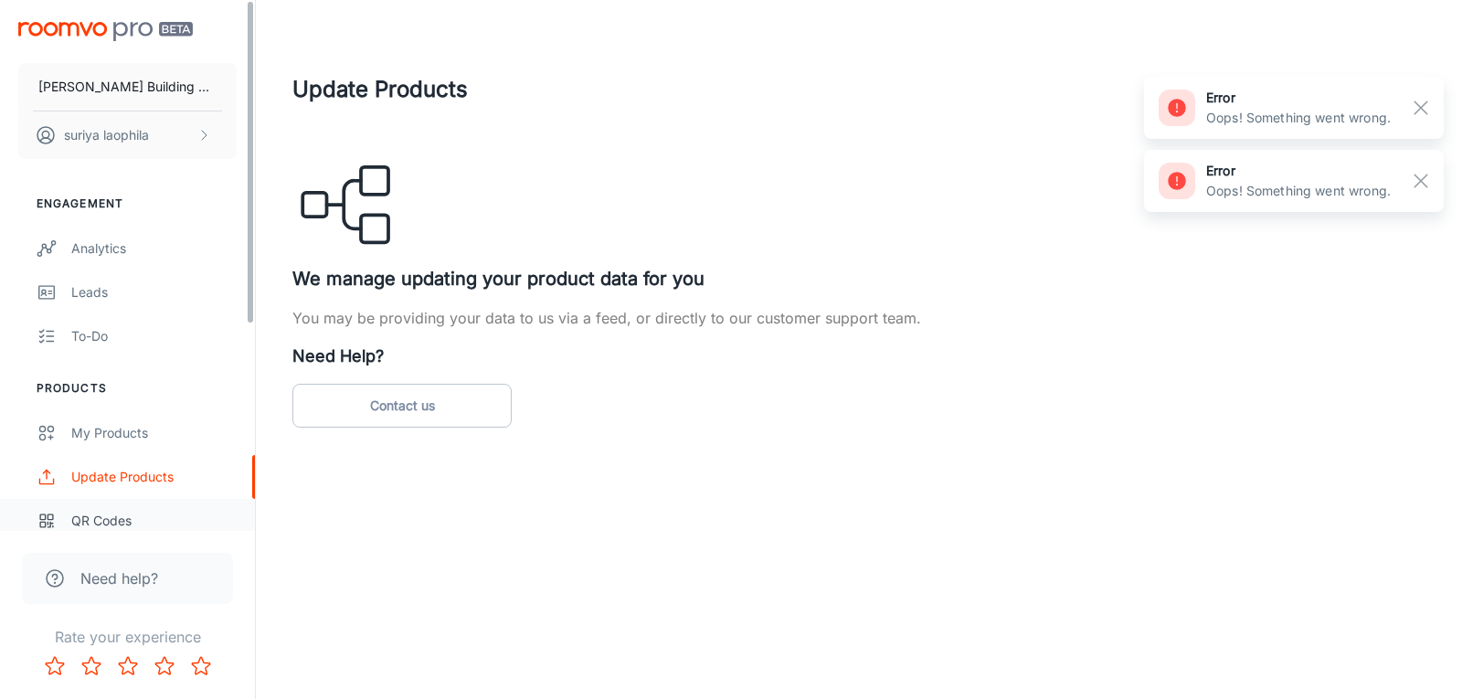
click at [111, 518] on div "QR Codes" at bounding box center [153, 521] width 165 height 20
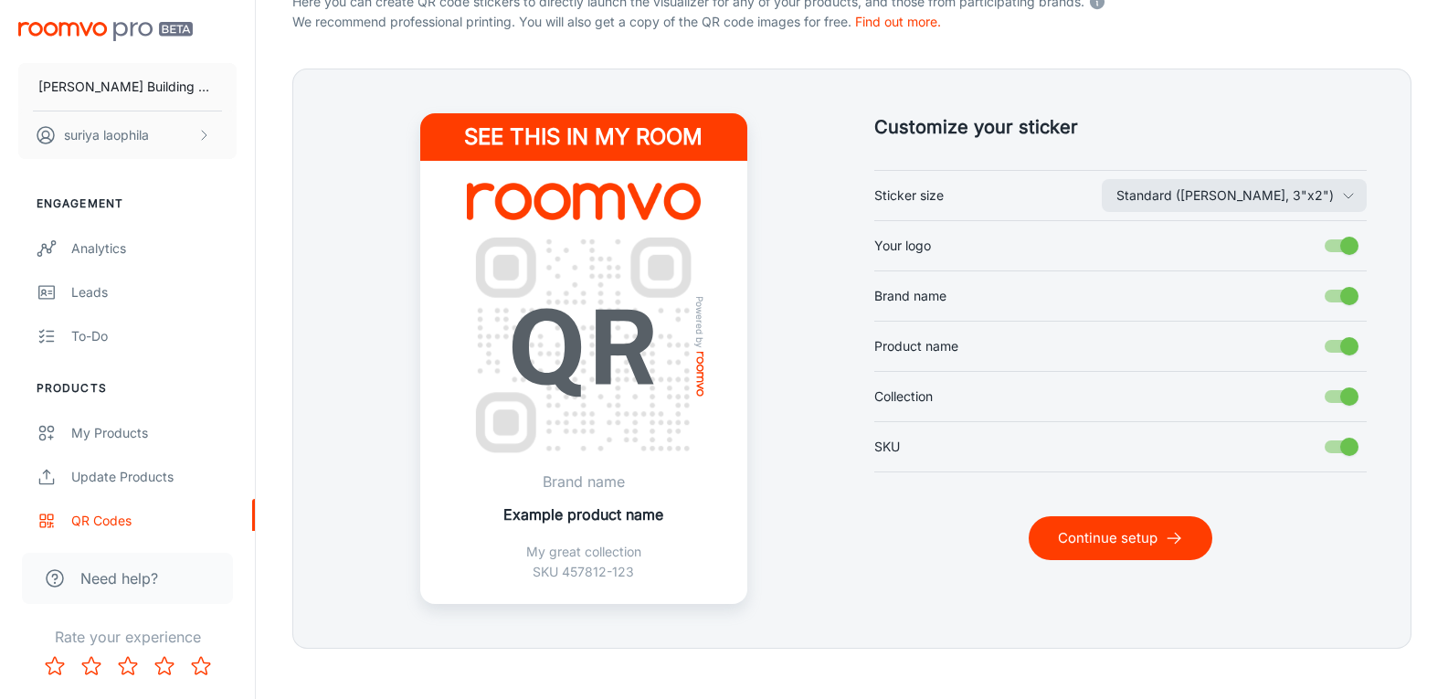
scroll to position [440, 0]
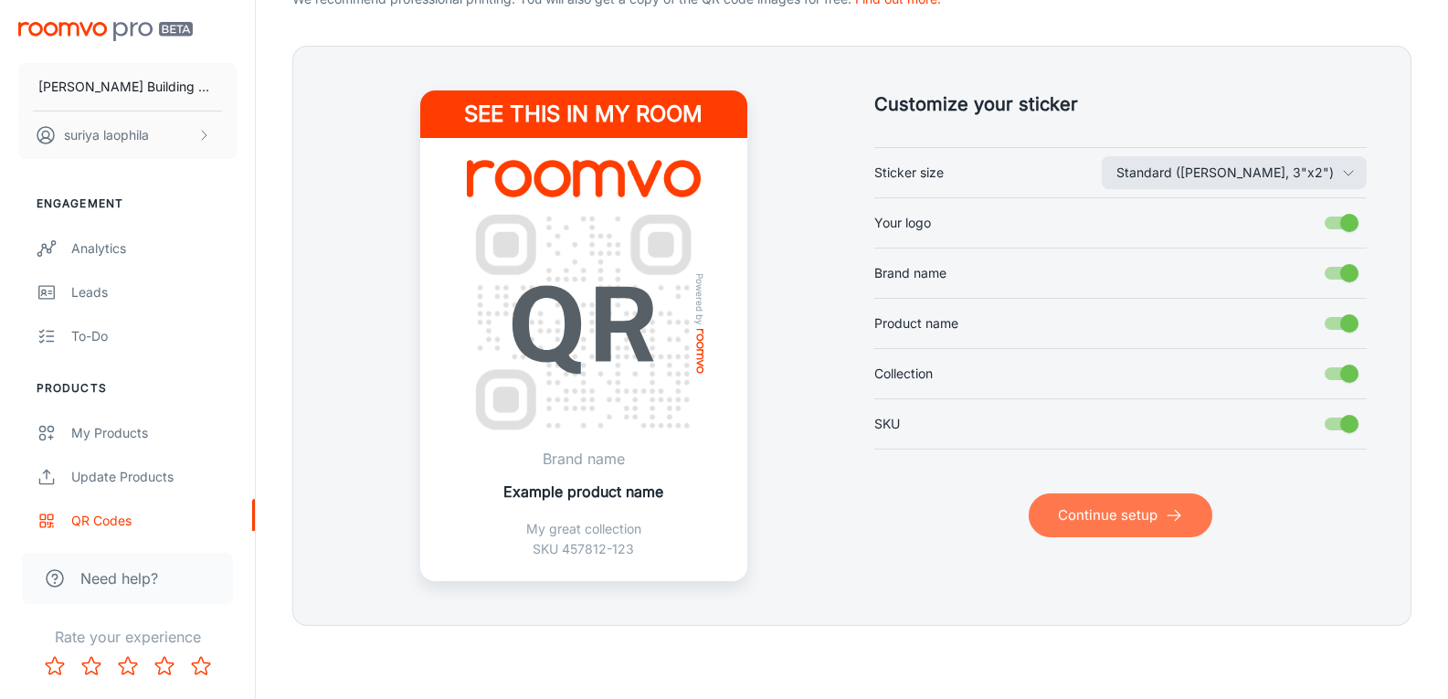
click at [1118, 513] on button "Continue setup" at bounding box center [1121, 515] width 184 height 44
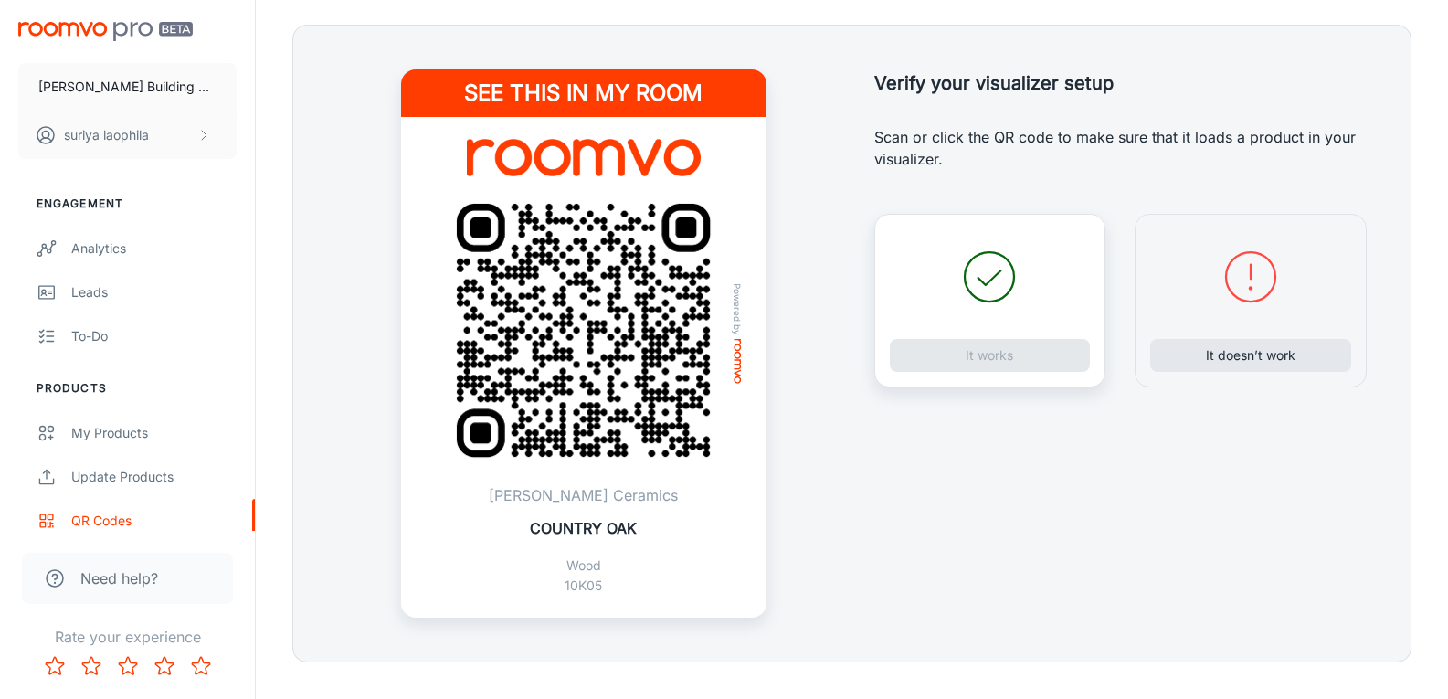
scroll to position [498, 0]
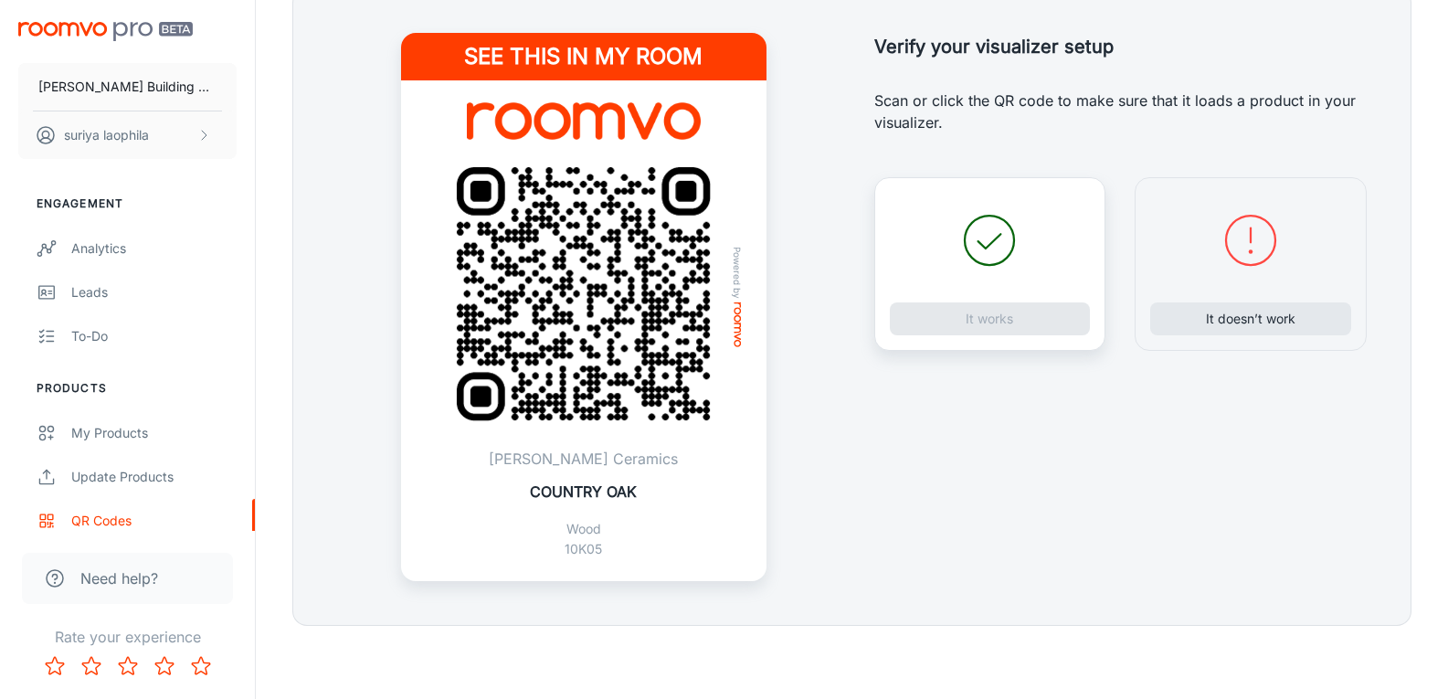
click at [988, 234] on icon at bounding box center [989, 240] width 66 height 66
click at [988, 322] on div "It works" at bounding box center [990, 264] width 232 height 174
click at [987, 319] on button "It works" at bounding box center [990, 318] width 201 height 33
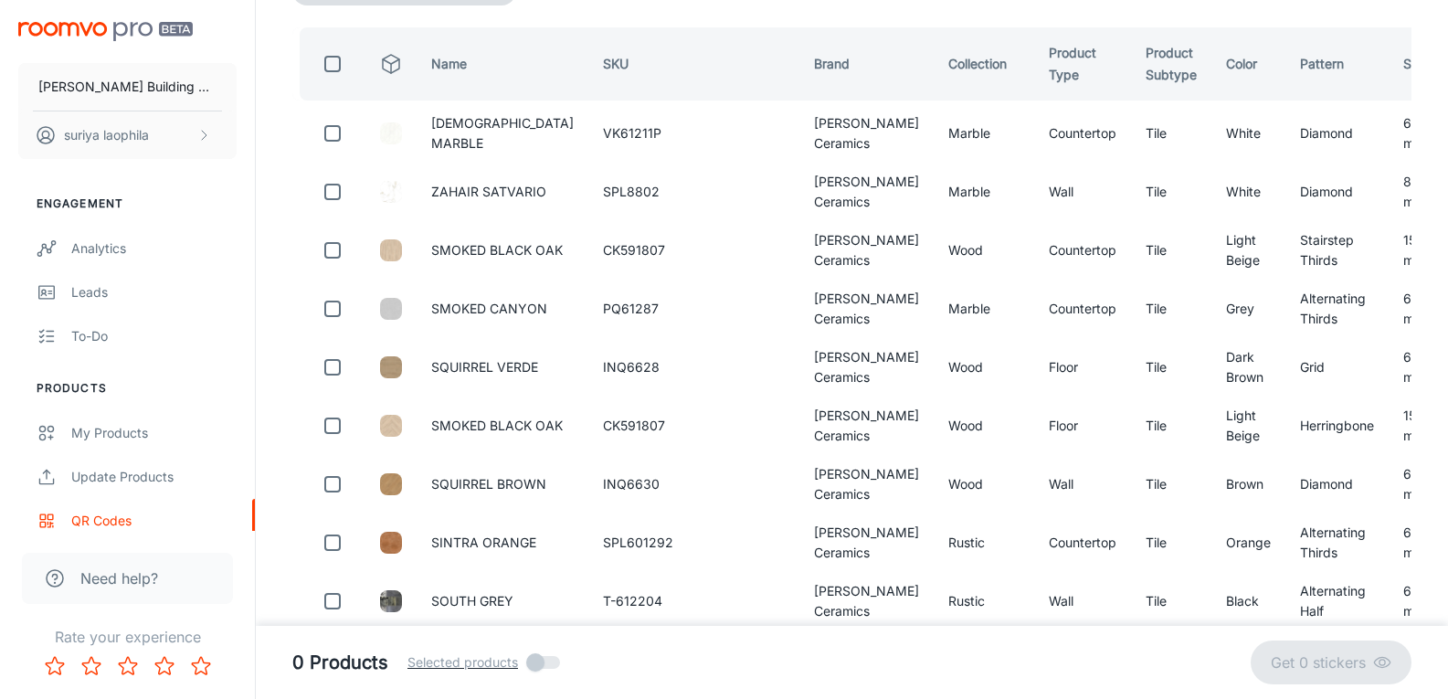
scroll to position [132, 0]
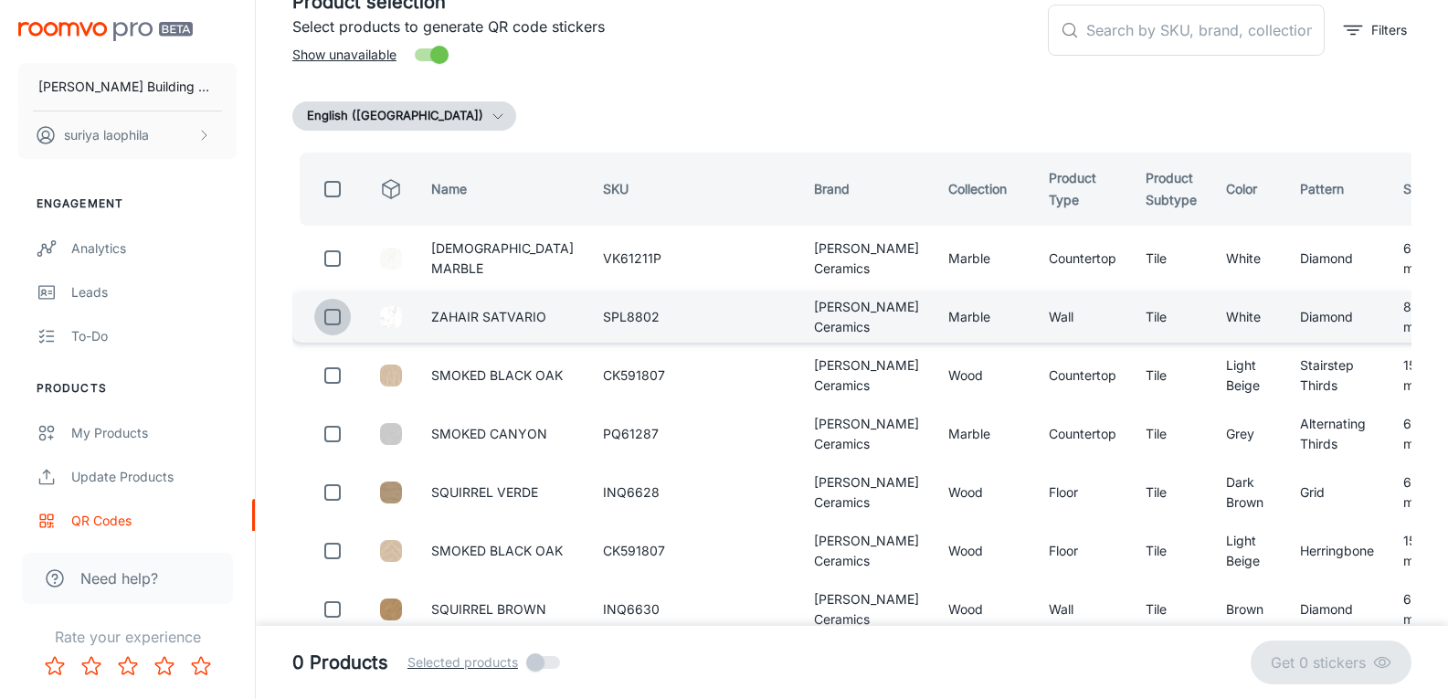
click at [334, 316] on input "checkbox" at bounding box center [332, 317] width 37 height 37
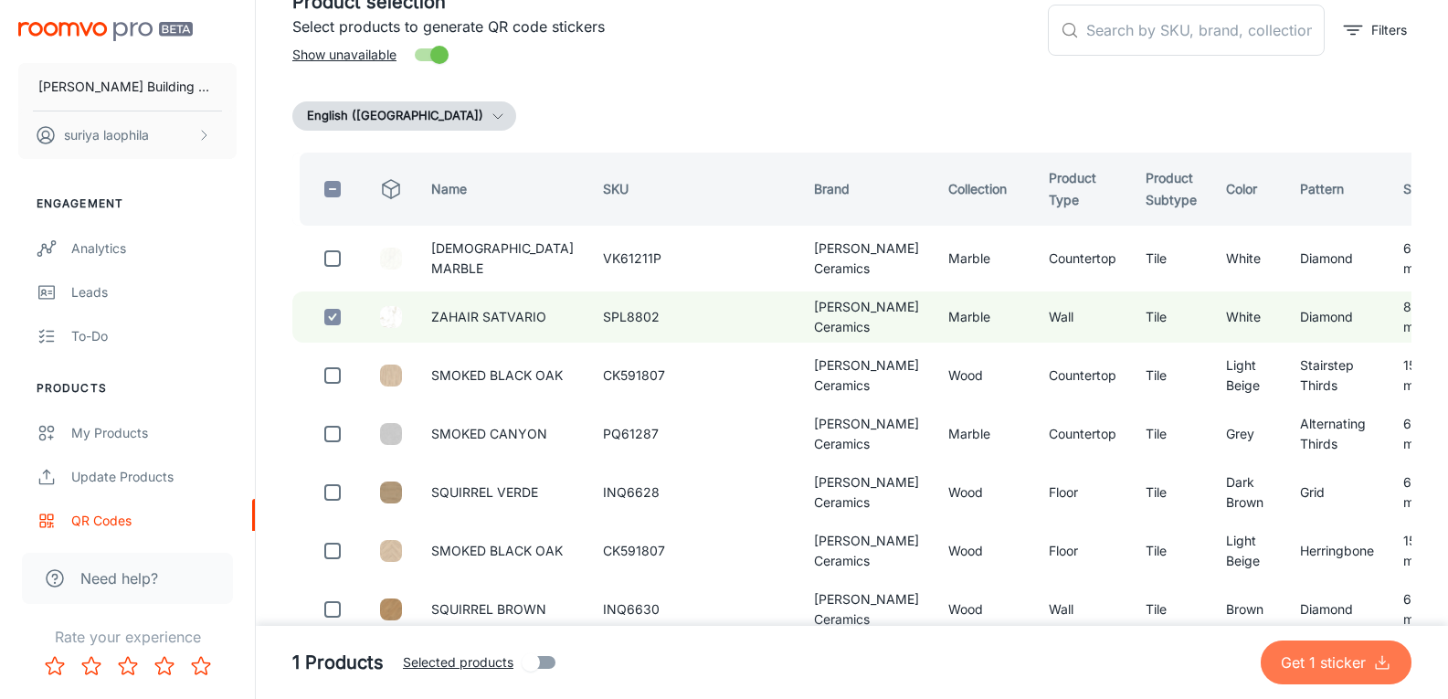
click at [1323, 661] on p "Get 1 sticker" at bounding box center [1327, 662] width 92 height 22
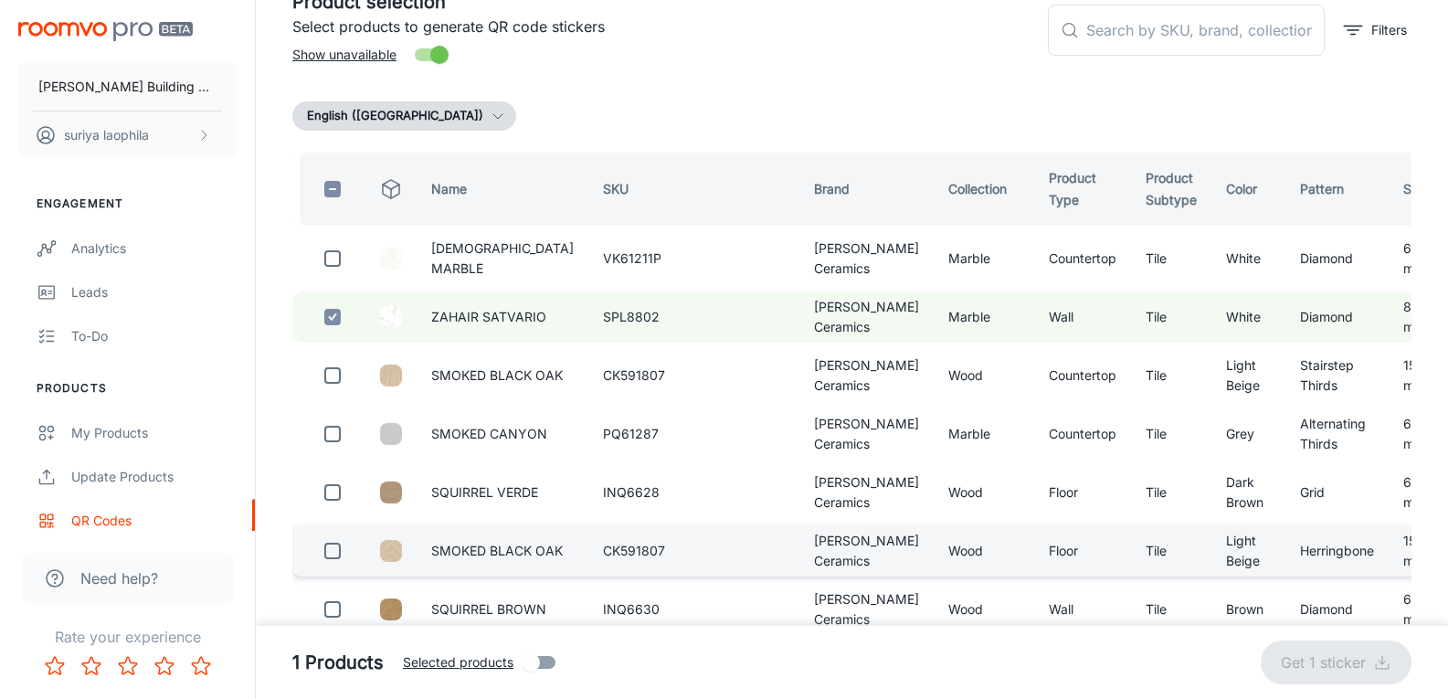
checkbox input "false"
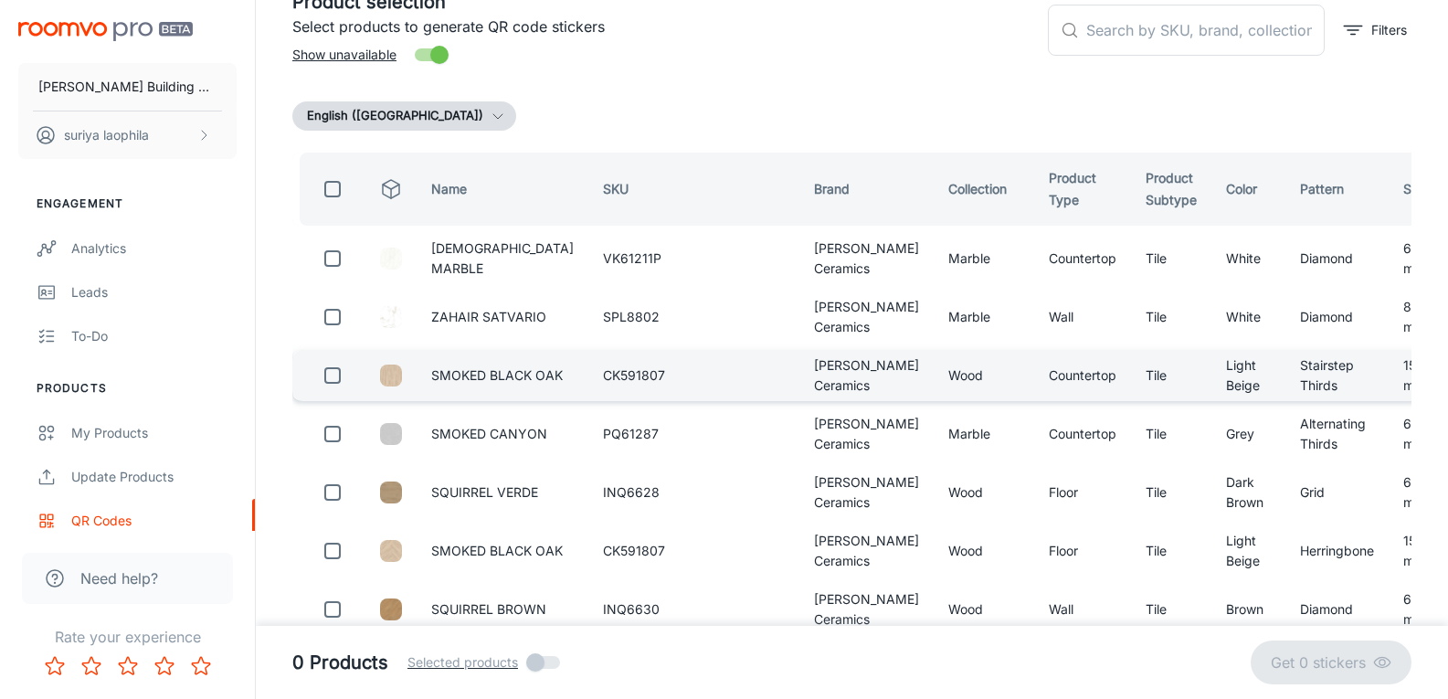
click at [397, 377] on img at bounding box center [391, 376] width 22 height 22
click at [934, 350] on td "Wood" at bounding box center [984, 375] width 100 height 51
click at [1211, 384] on td "Light Beige" at bounding box center [1248, 375] width 74 height 51
click at [1285, 384] on td "Stairstep Thirds" at bounding box center [1336, 375] width 103 height 51
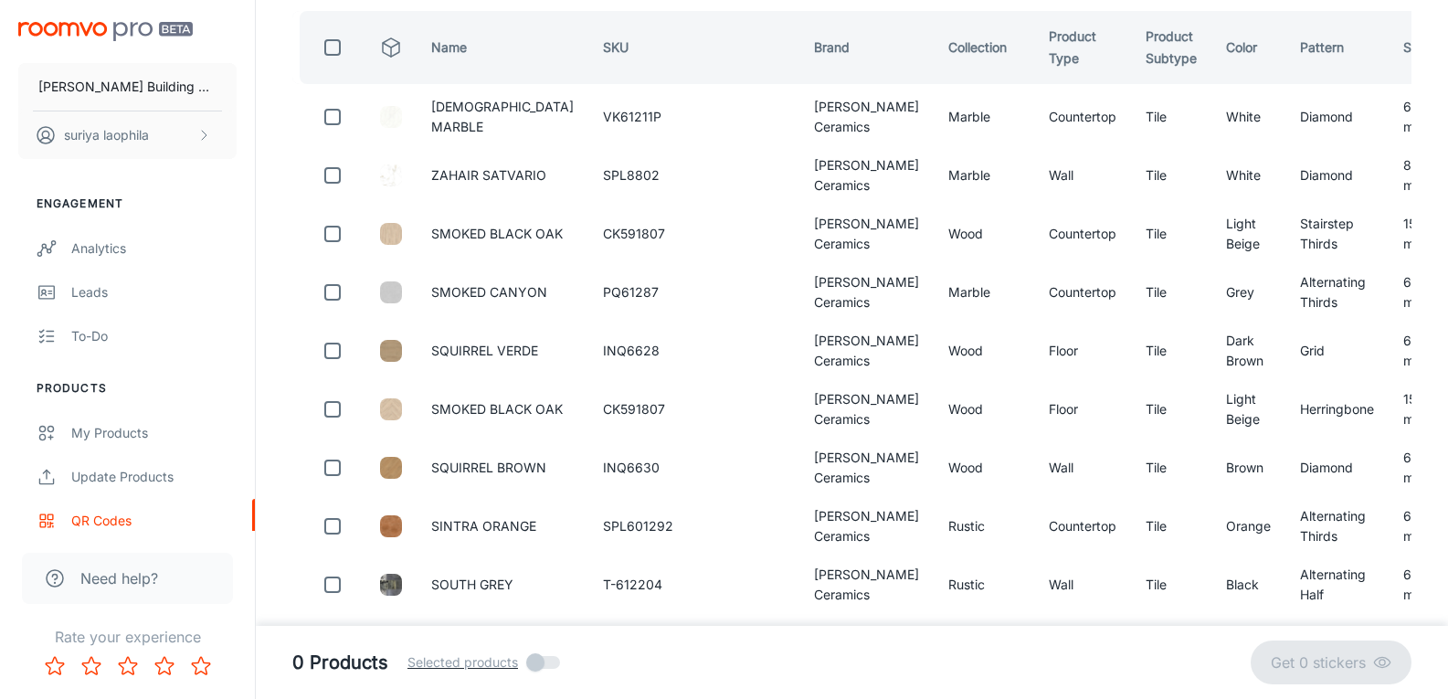
scroll to position [0, 0]
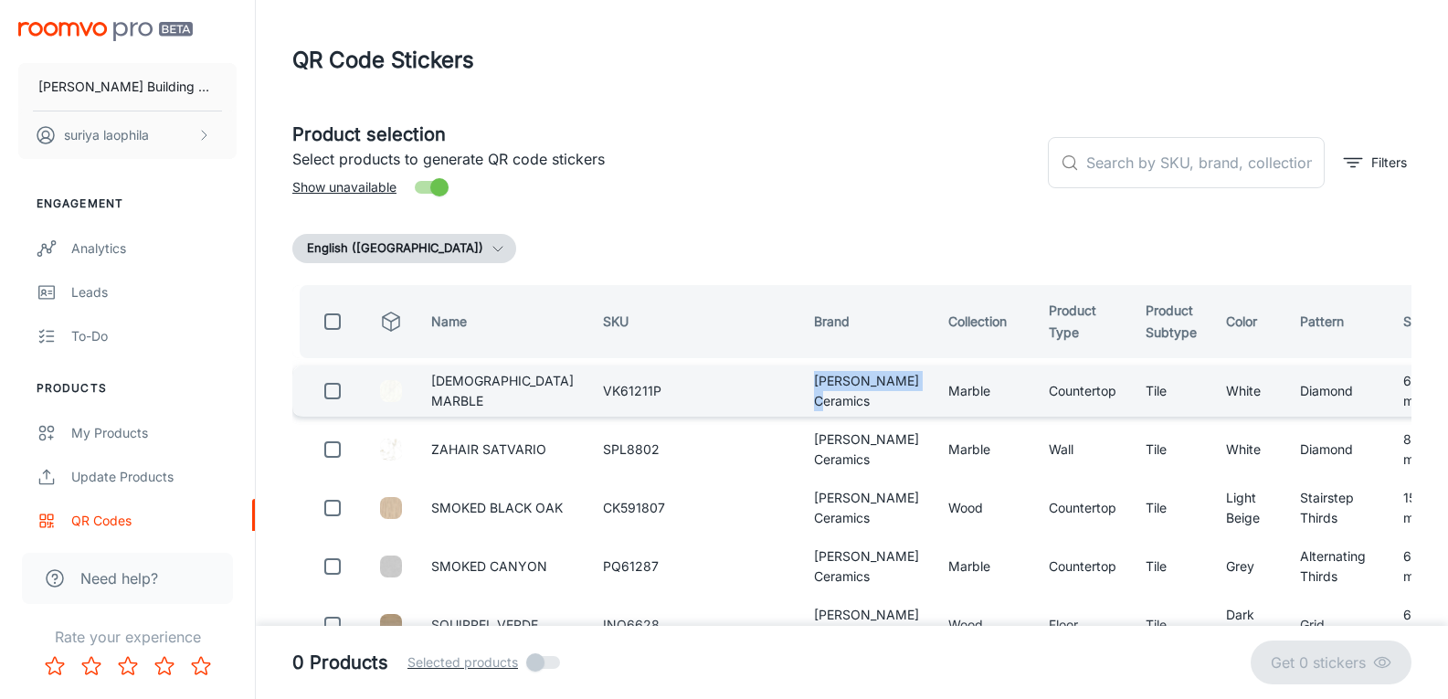
drag, startPoint x: 708, startPoint y: 380, endPoint x: 753, endPoint y: 411, distance: 54.5
click at [799, 411] on td "[PERSON_NAME] Ceramics" at bounding box center [866, 390] width 134 height 51
click at [799, 400] on td "[PERSON_NAME] Ceramics" at bounding box center [866, 390] width 134 height 51
drag, startPoint x: 703, startPoint y: 375, endPoint x: 756, endPoint y: 407, distance: 61.6
click at [799, 407] on td "[PERSON_NAME] Ceramics" at bounding box center [866, 390] width 134 height 51
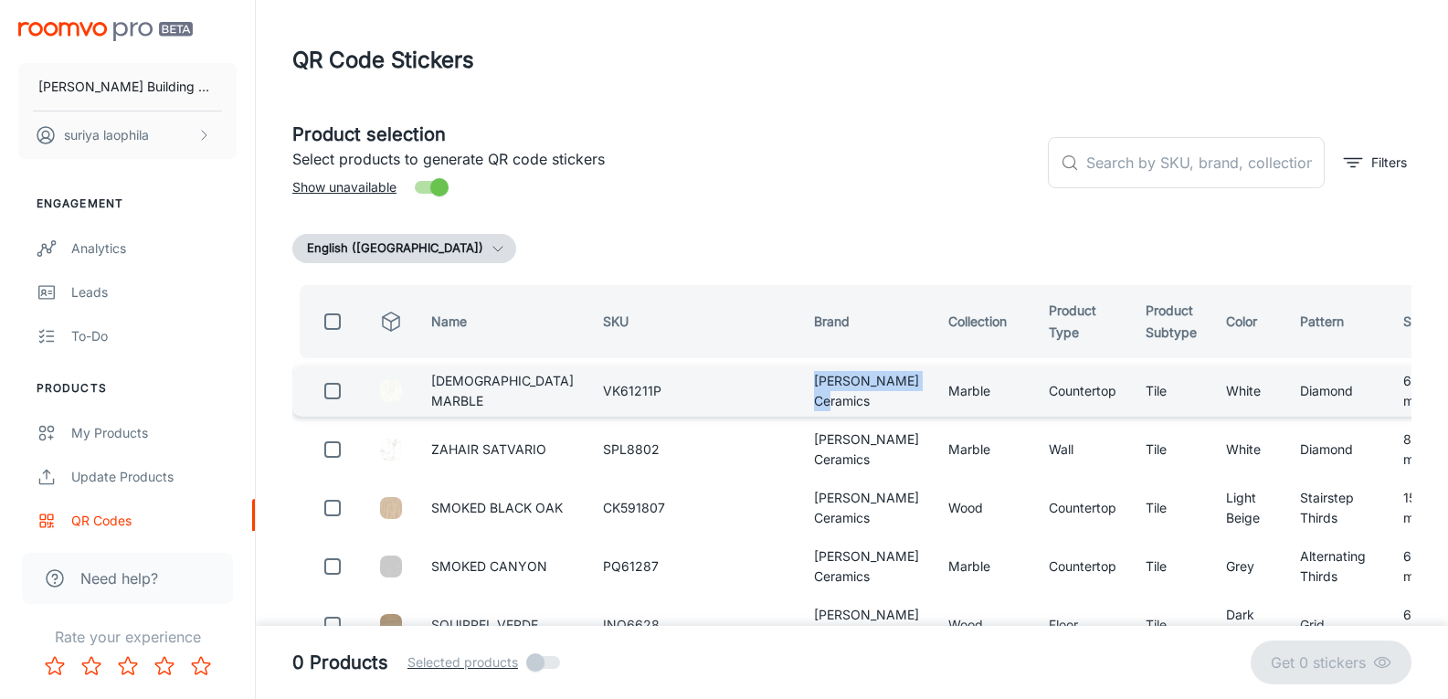
click at [799, 407] on td "[PERSON_NAME] Ceramics" at bounding box center [866, 390] width 134 height 51
drag, startPoint x: 756, startPoint y: 407, endPoint x: 701, endPoint y: 378, distance: 62.9
click at [799, 378] on td "[PERSON_NAME] Ceramics" at bounding box center [866, 390] width 134 height 51
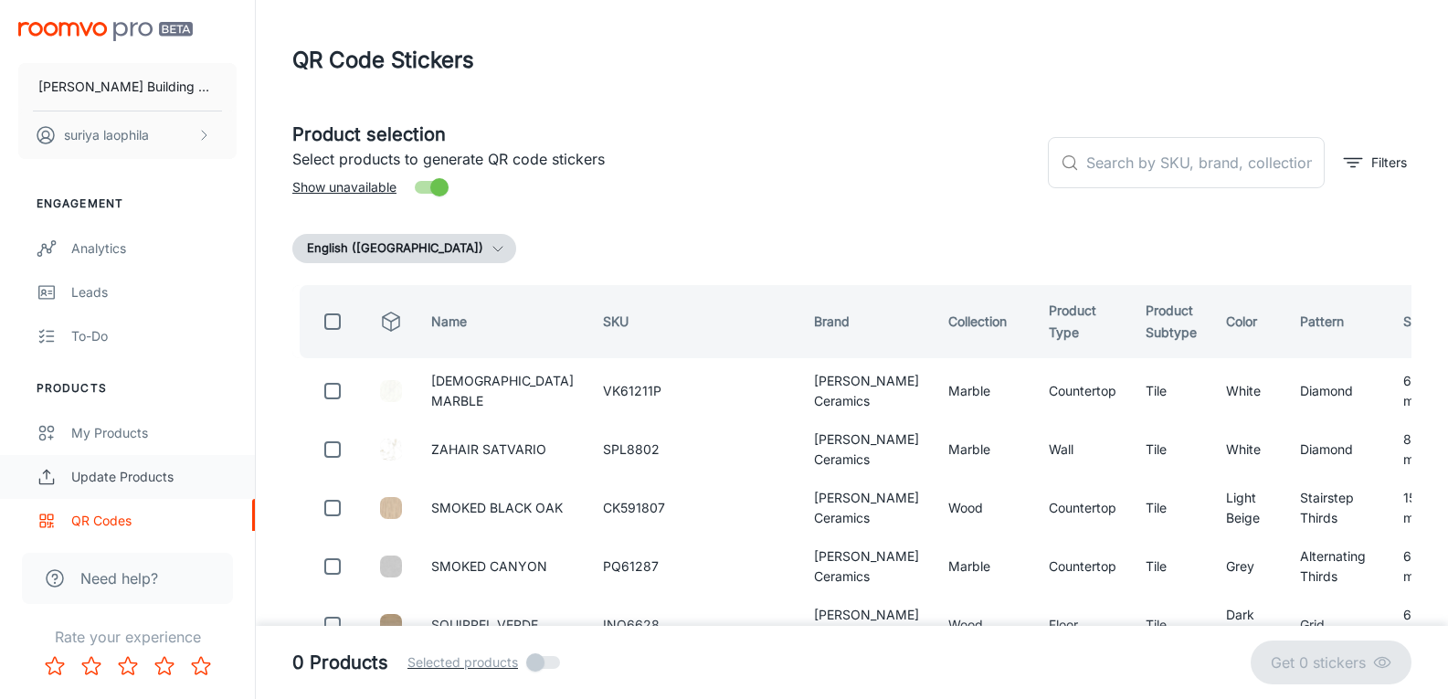
click at [104, 481] on div "Update Products" at bounding box center [153, 477] width 165 height 20
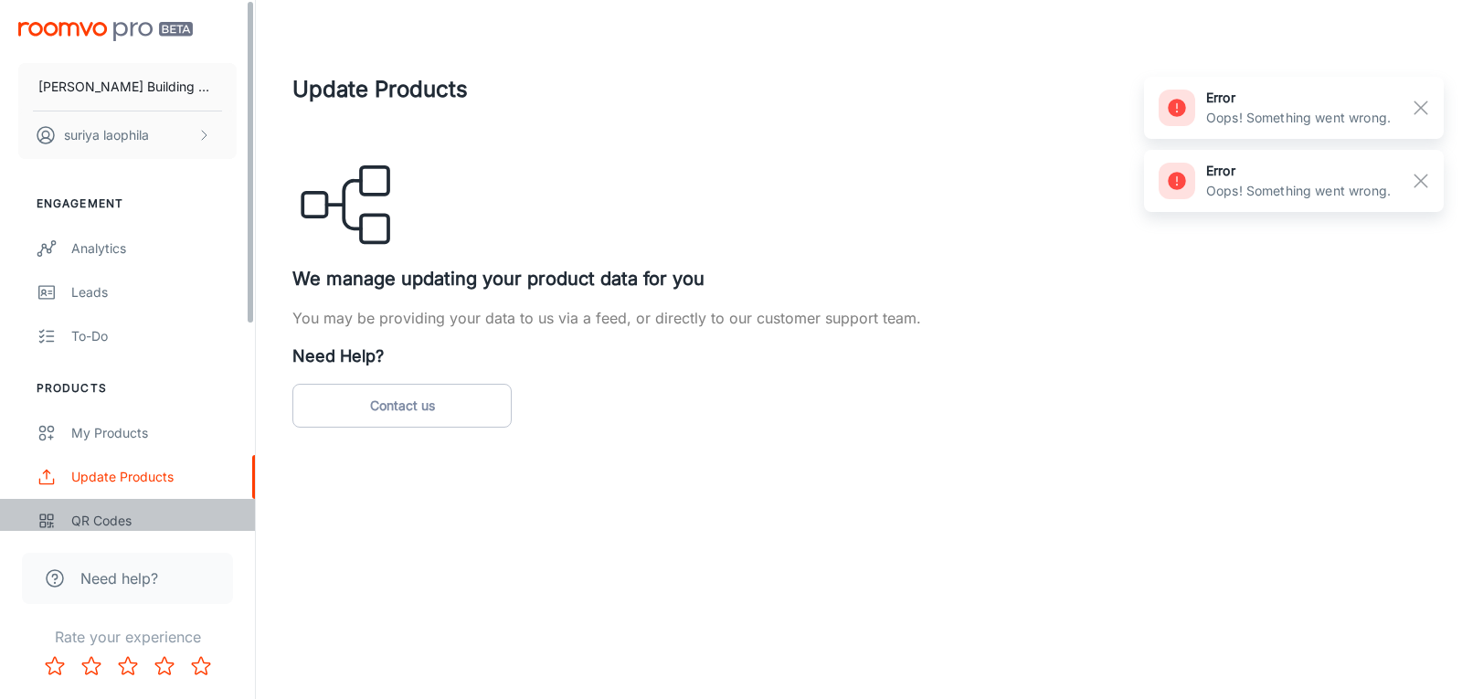
click at [100, 519] on div "QR Codes" at bounding box center [153, 521] width 165 height 20
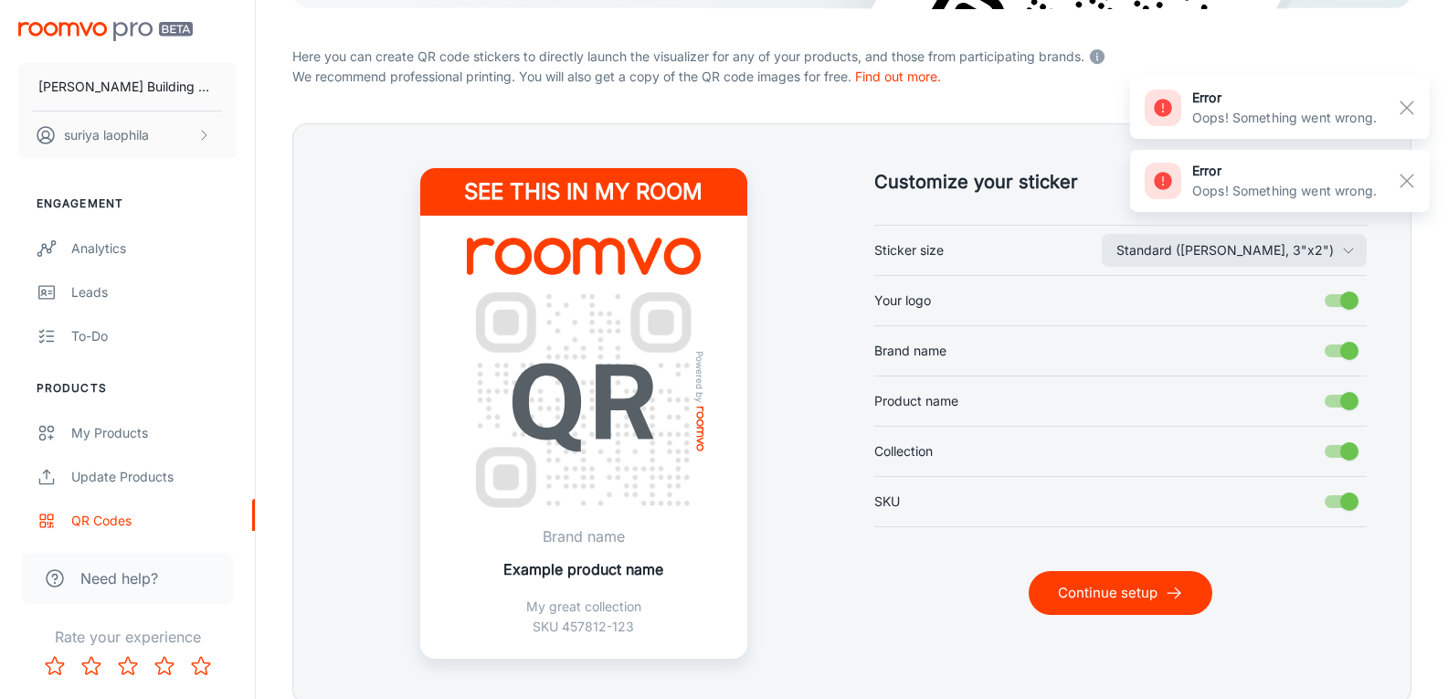
scroll to position [365, 0]
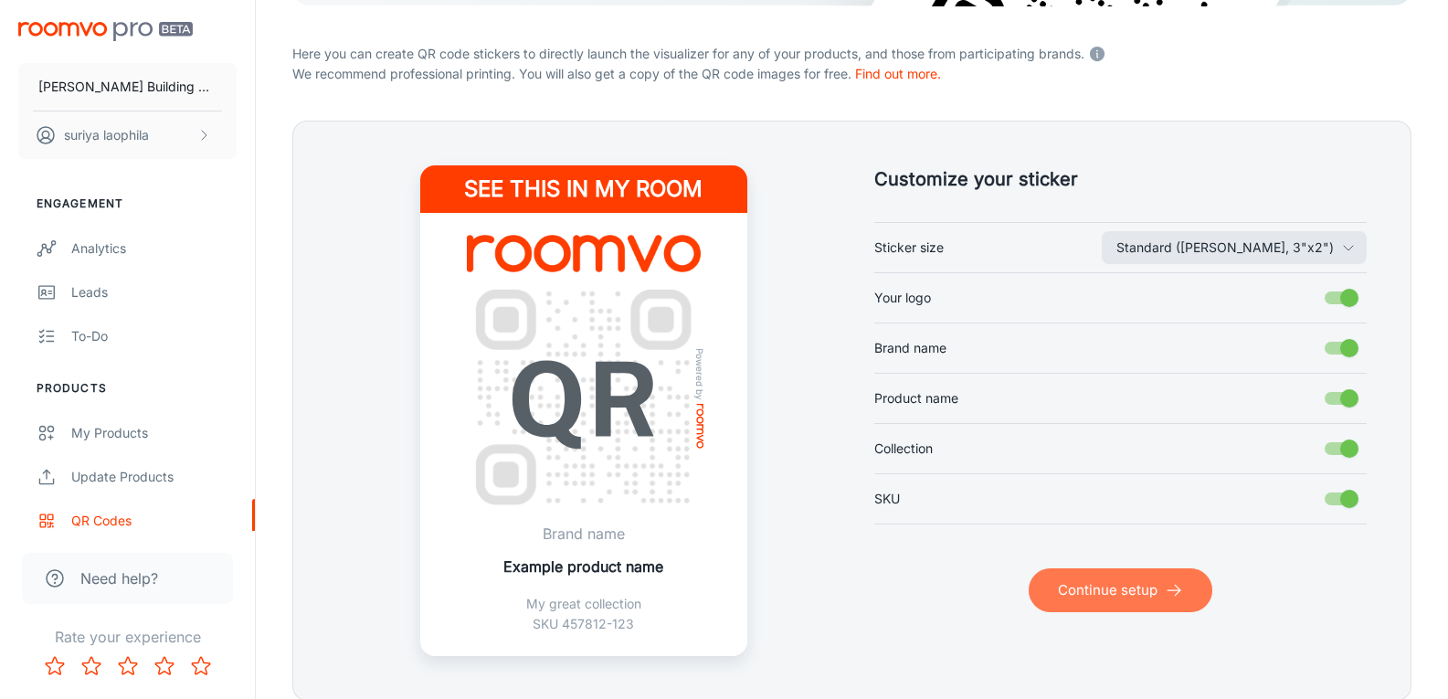
click at [1107, 588] on button "Continue setup" at bounding box center [1121, 590] width 184 height 44
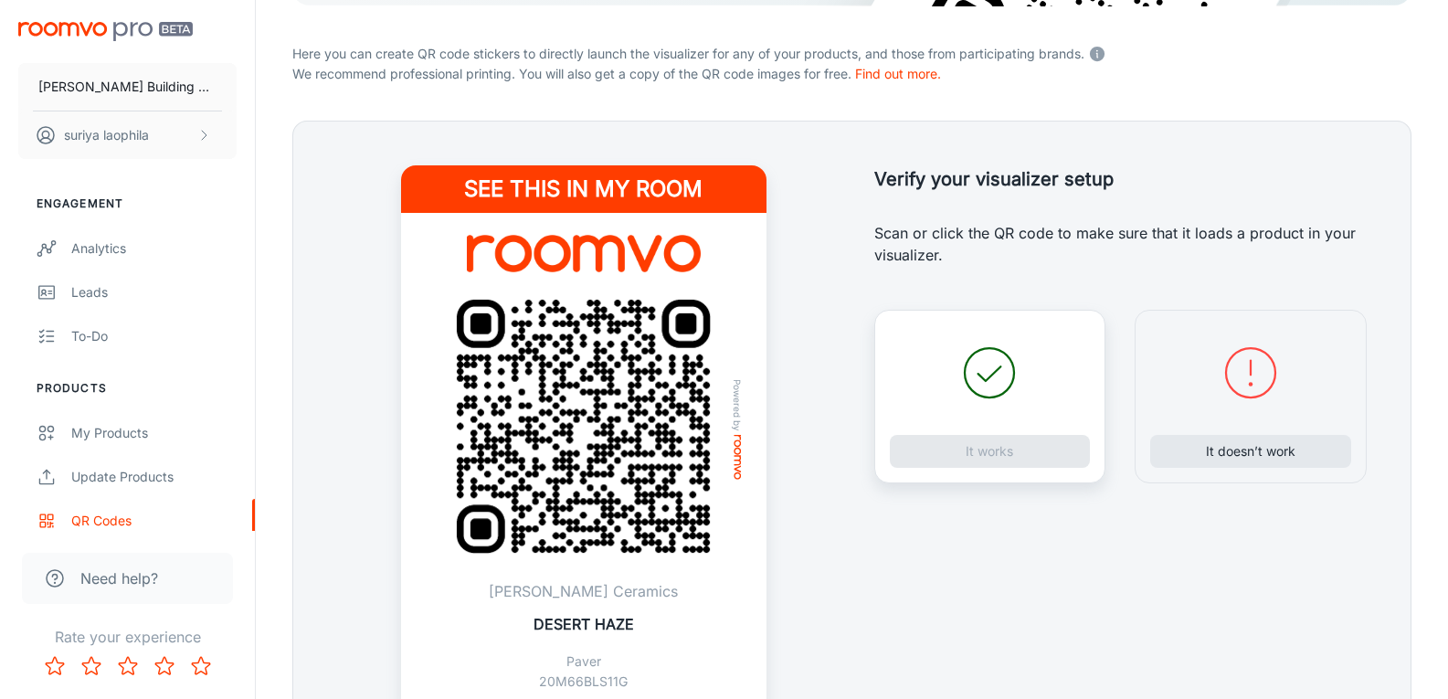
click at [616, 444] on img at bounding box center [583, 426] width 308 height 308
